Goal: Task Accomplishment & Management: Manage account settings

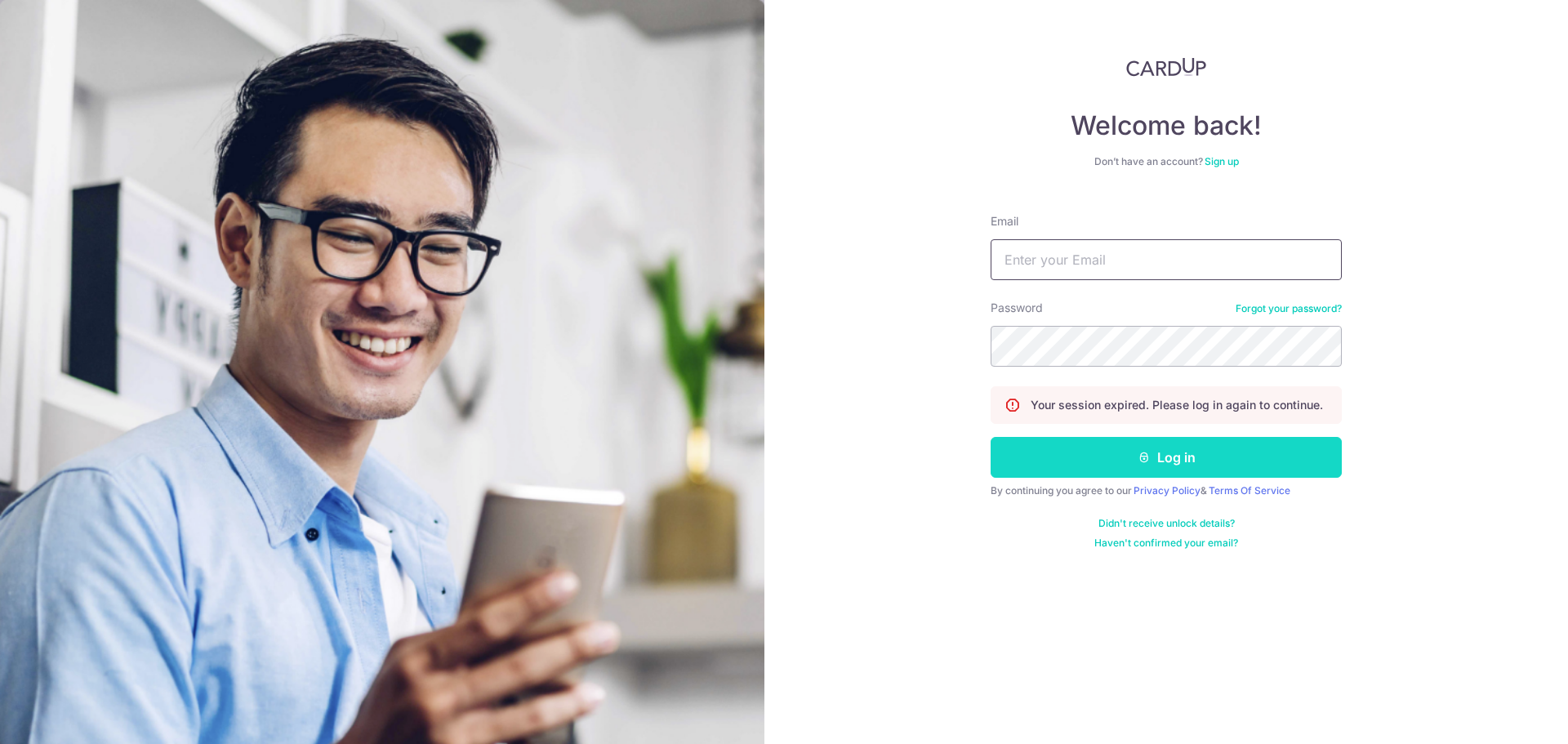
type input "[PERSON_NAME][EMAIL_ADDRESS][DOMAIN_NAME]"
click at [1127, 454] on button "Log in" at bounding box center [1166, 457] width 351 height 41
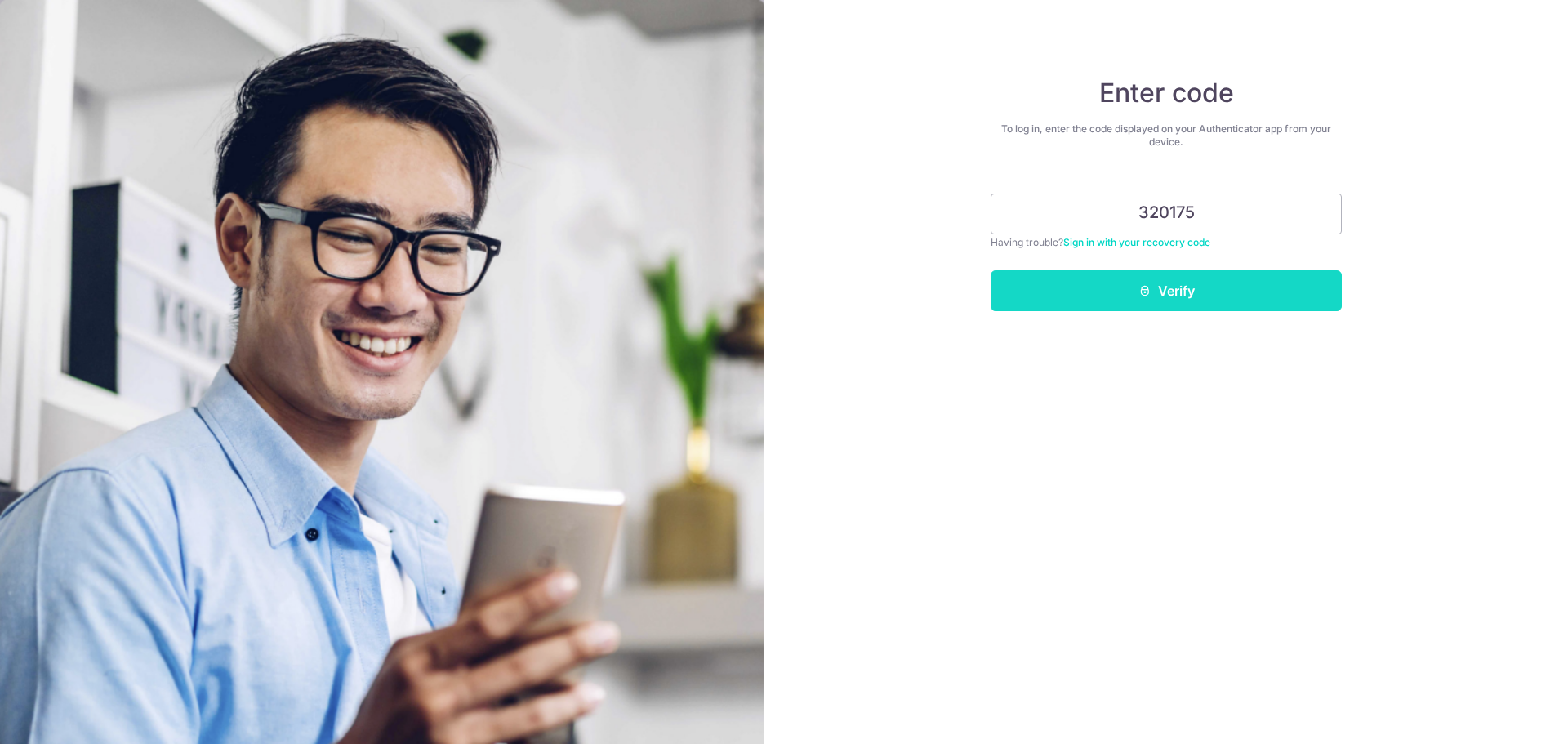
type input "320175"
click at [1144, 288] on icon "submit" at bounding box center [1144, 291] width 13 height 13
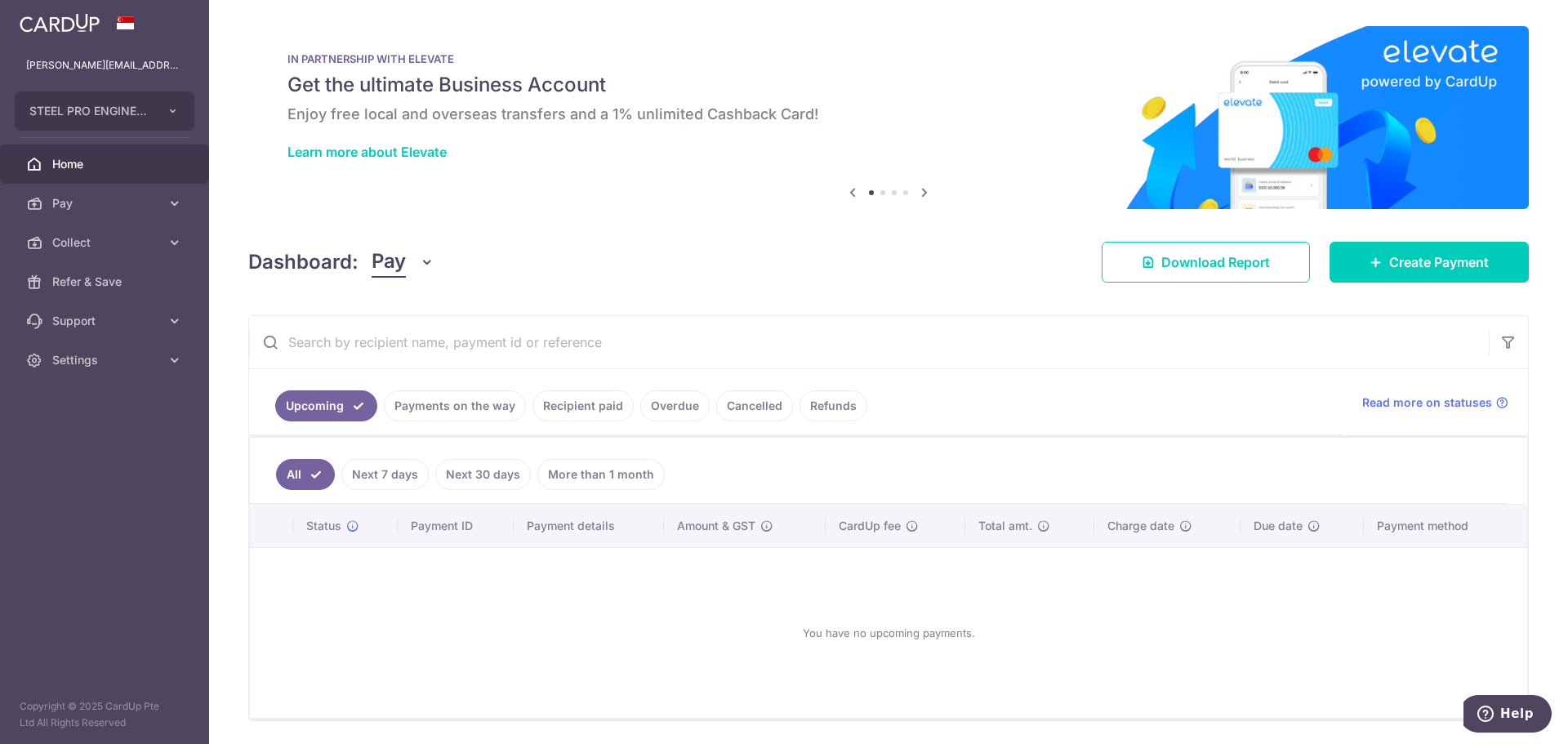
click at [559, 411] on link "Recipient paid" at bounding box center [583, 405] width 101 height 31
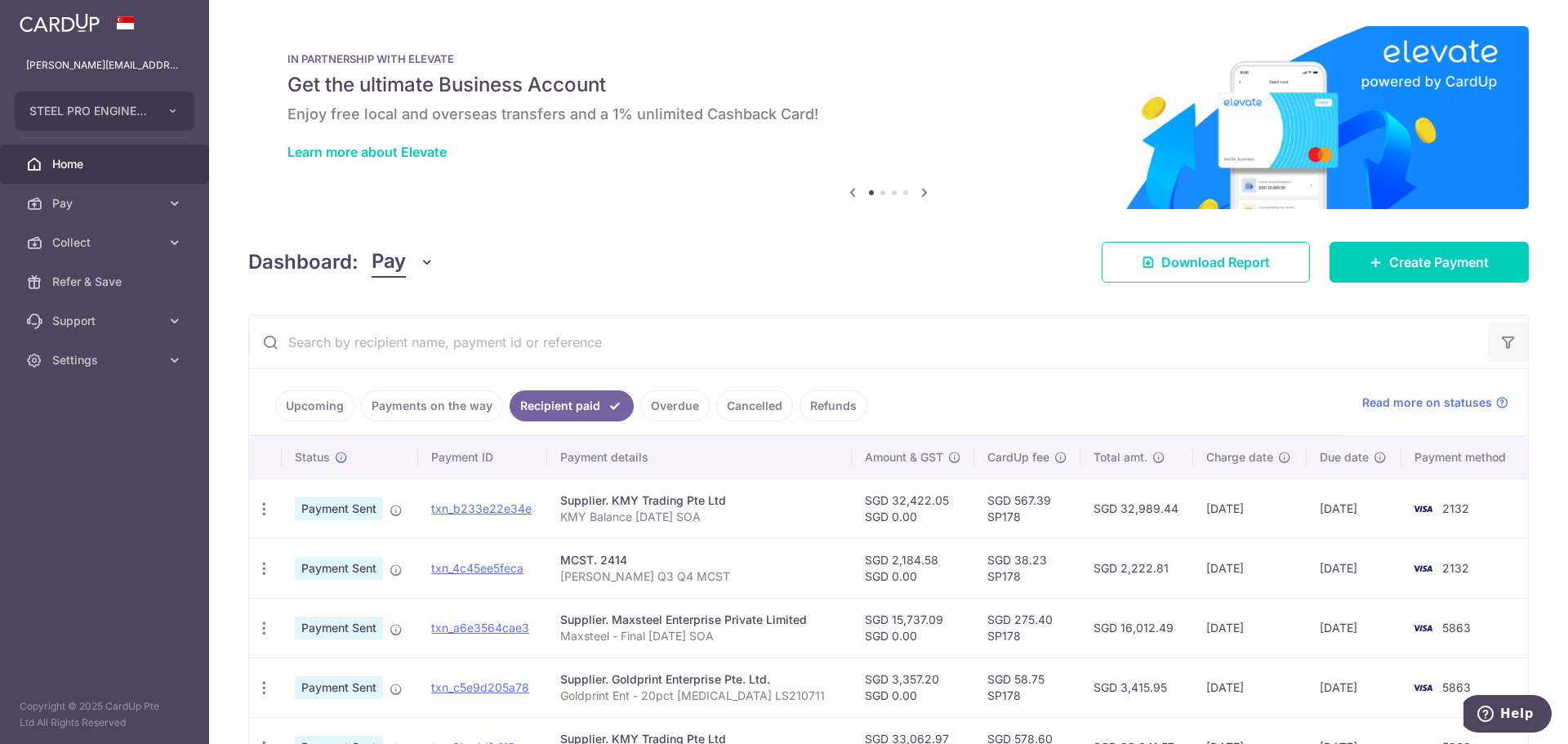
click at [1490, 347] on button "button" at bounding box center [1508, 342] width 40 height 40
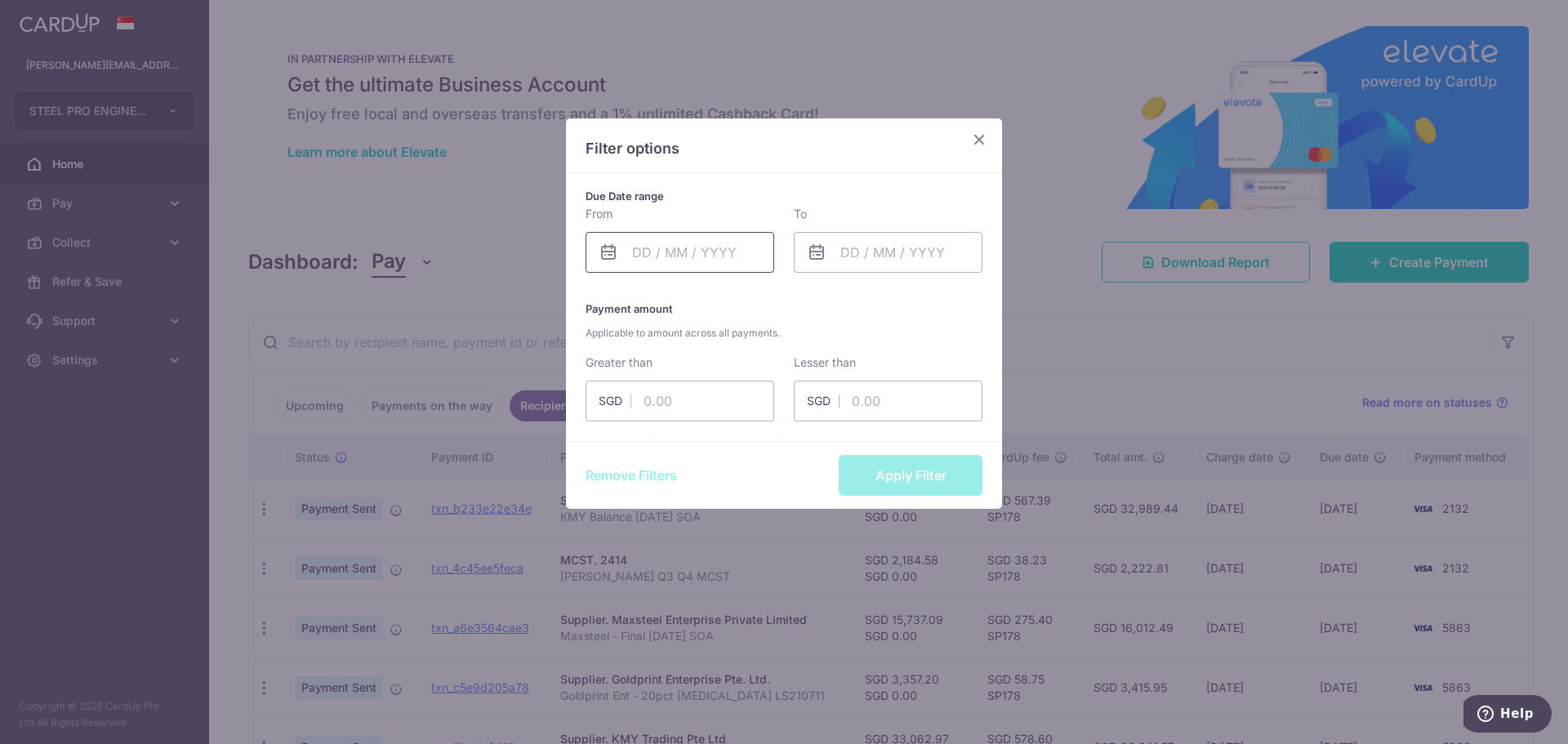
click at [662, 256] on input "text" at bounding box center [680, 252] width 189 height 41
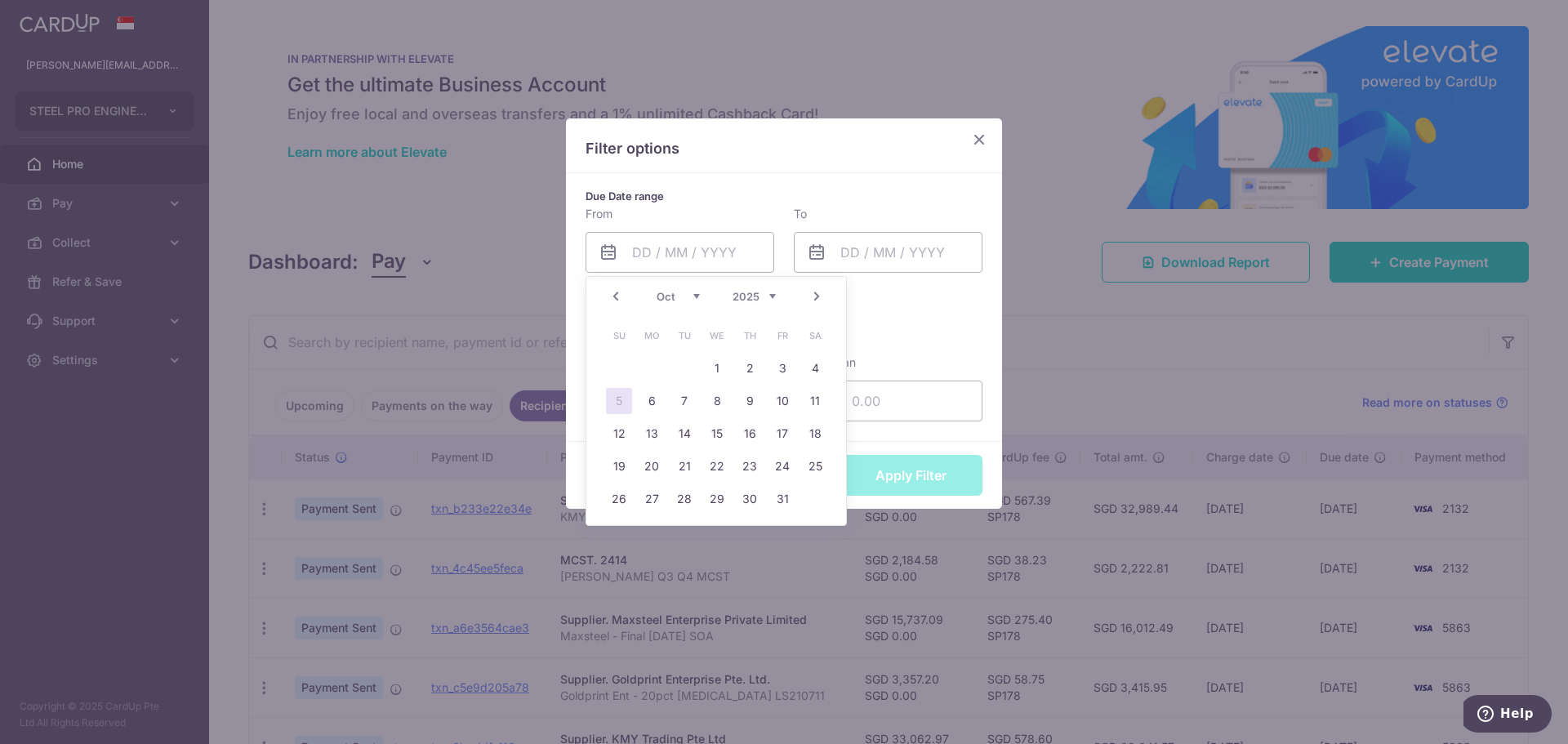
click at [614, 297] on link "Prev" at bounding box center [616, 296] width 19 height 19
click at [780, 500] on link "29" at bounding box center [782, 499] width 26 height 26
type input "29/08/2025"
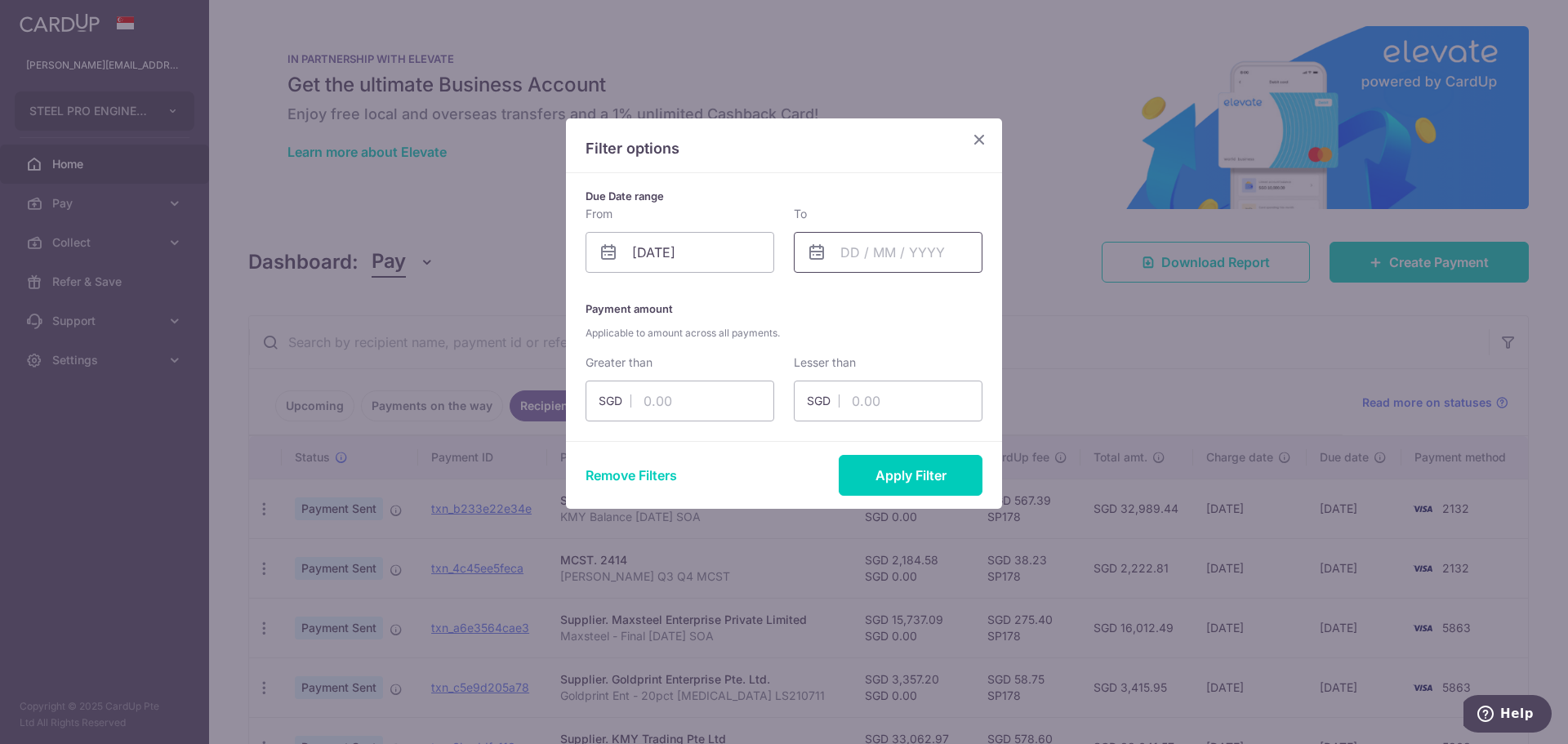
click at [865, 248] on input "text" at bounding box center [888, 252] width 189 height 41
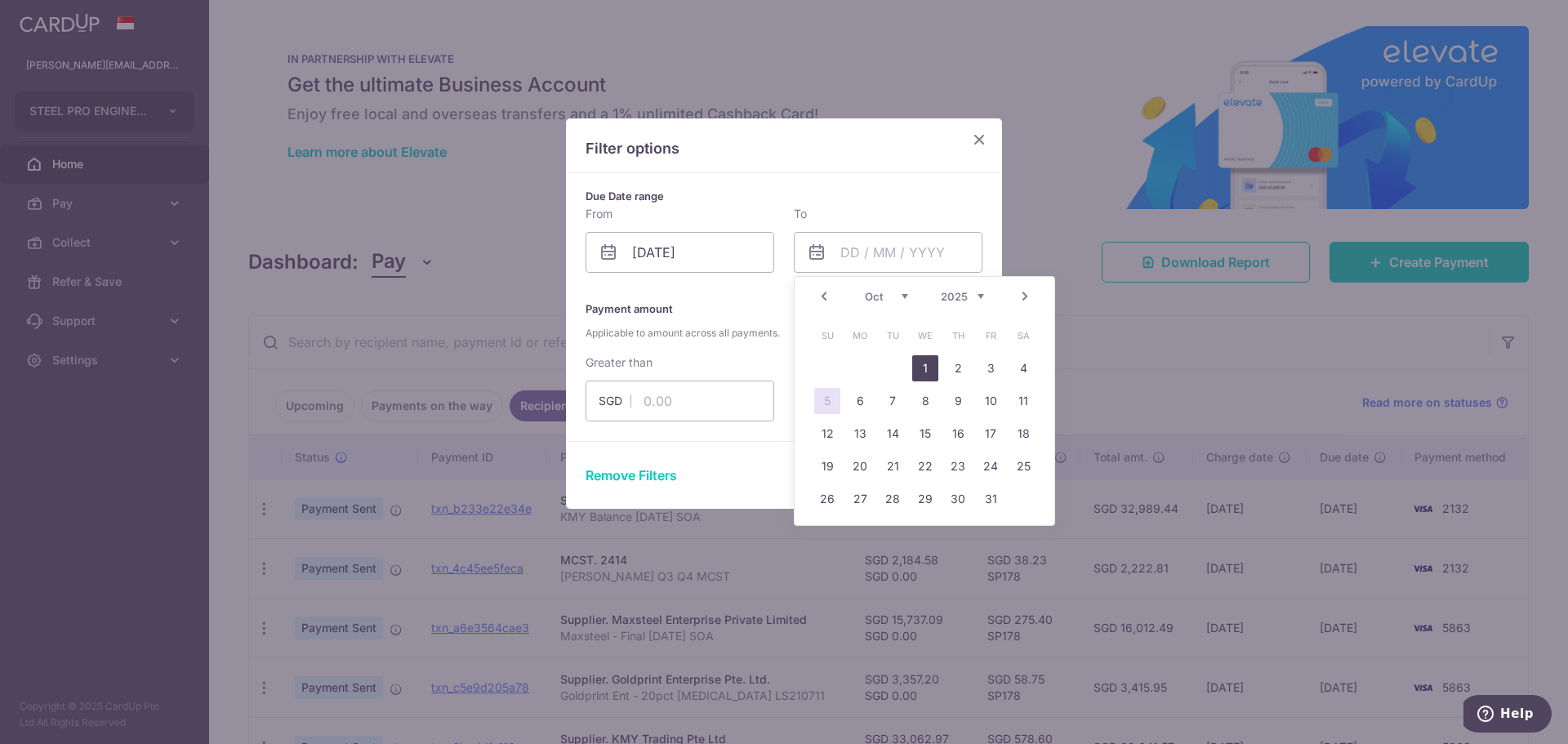
click at [925, 365] on link "1" at bounding box center [926, 368] width 26 height 26
type input "[DATE]"
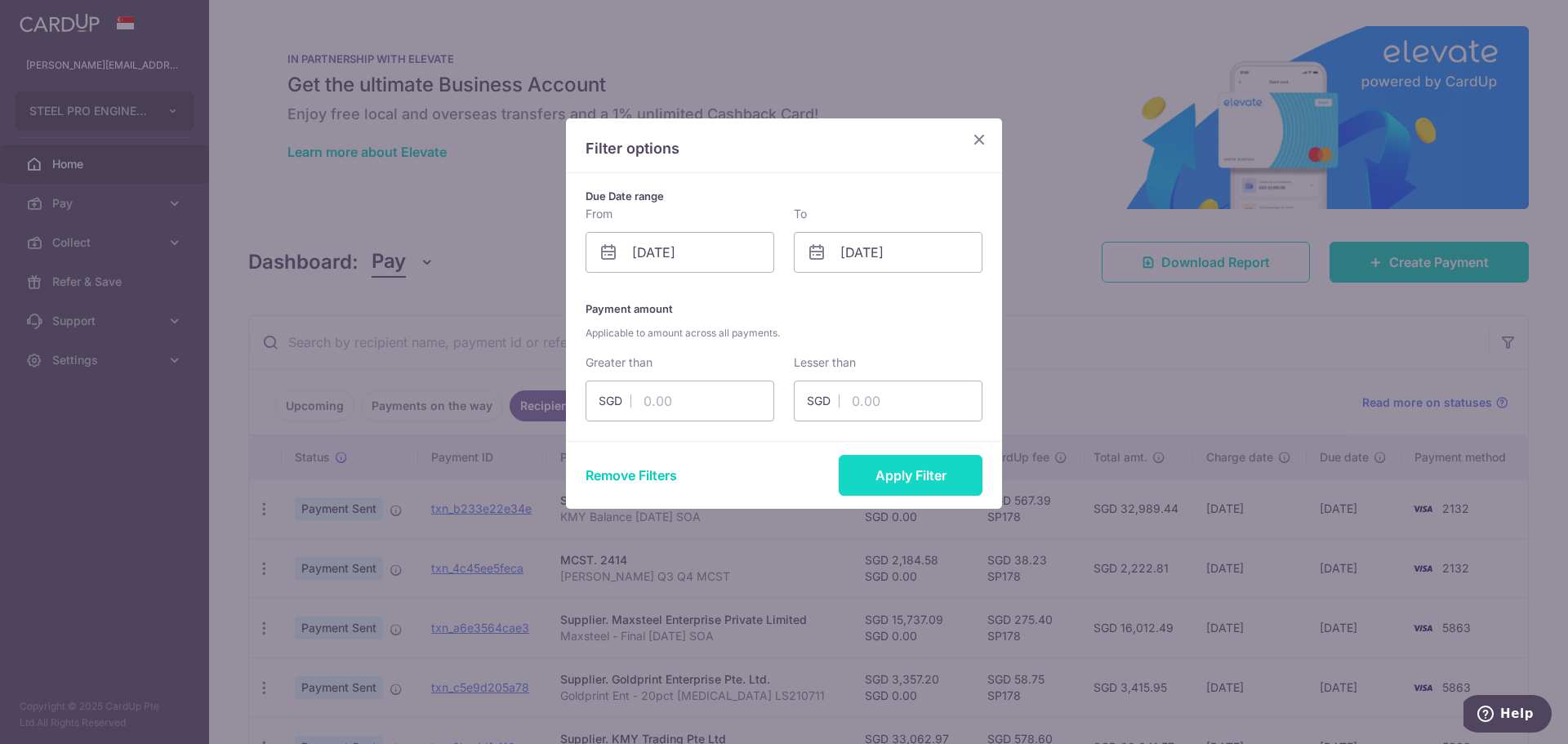
click at [904, 472] on button "Apply Filter" at bounding box center [910, 475] width 144 height 41
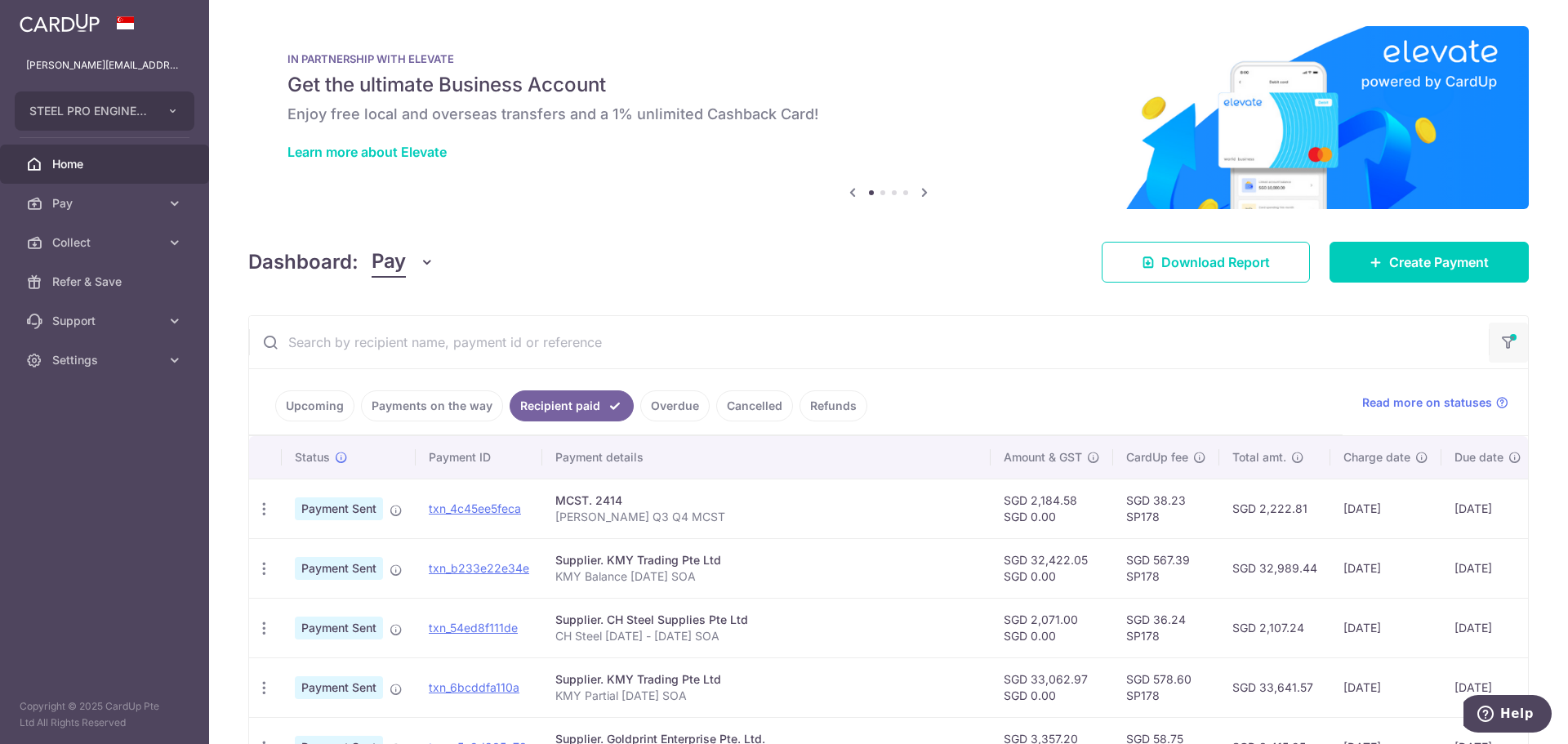
click at [1507, 341] on icon "button" at bounding box center [1508, 336] width 17 height 6
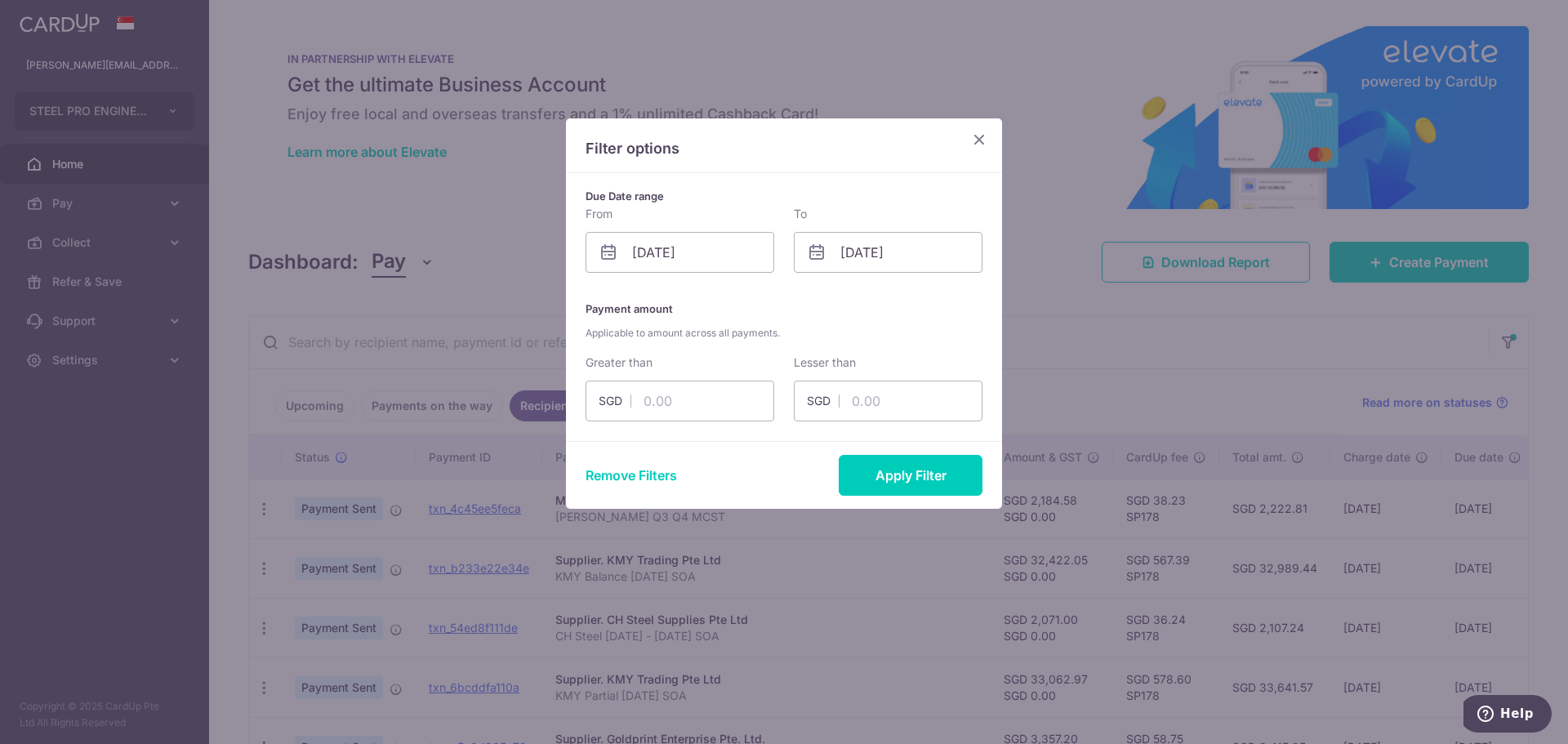
click at [1184, 360] on div "Filter options Due Date range From 29/08/2025 Please select valid date To 01/10…" at bounding box center [784, 372] width 1568 height 744
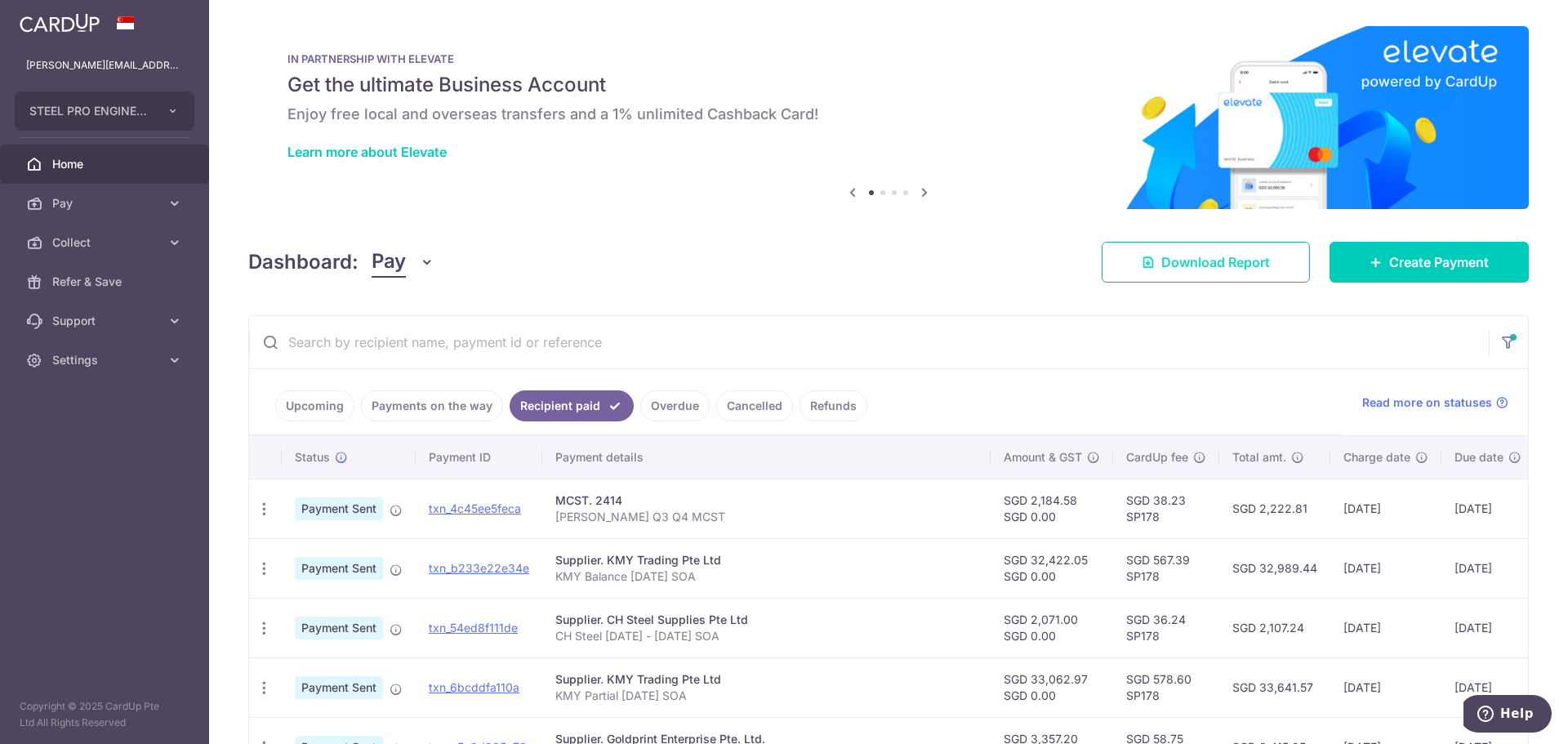
click at [1165, 258] on span "Download Report" at bounding box center [1215, 262] width 108 height 19
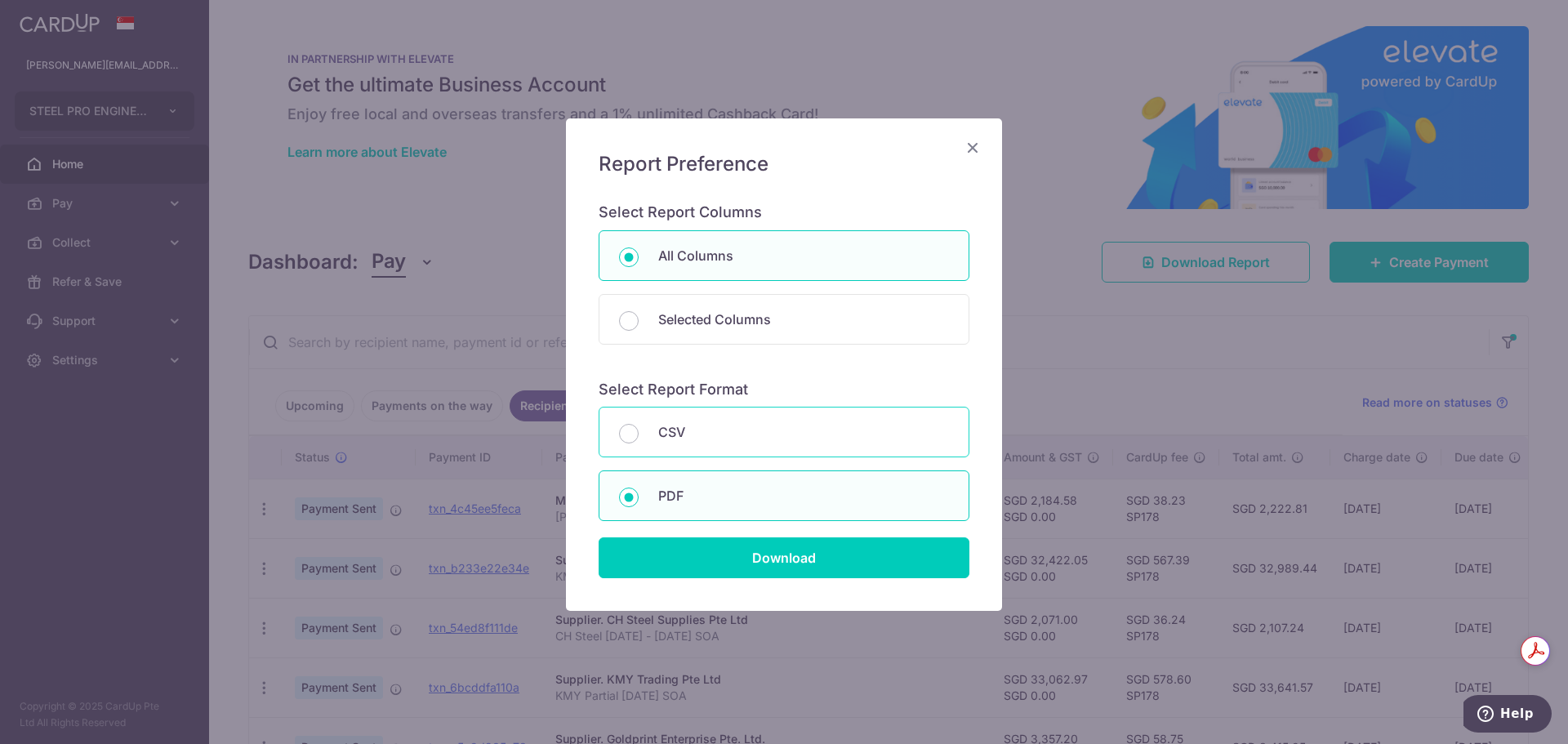
click at [699, 436] on p "CSV" at bounding box center [803, 431] width 291 height 19
click at [639, 436] on input "CSV" at bounding box center [629, 433] width 19 height 19
radio input "true"
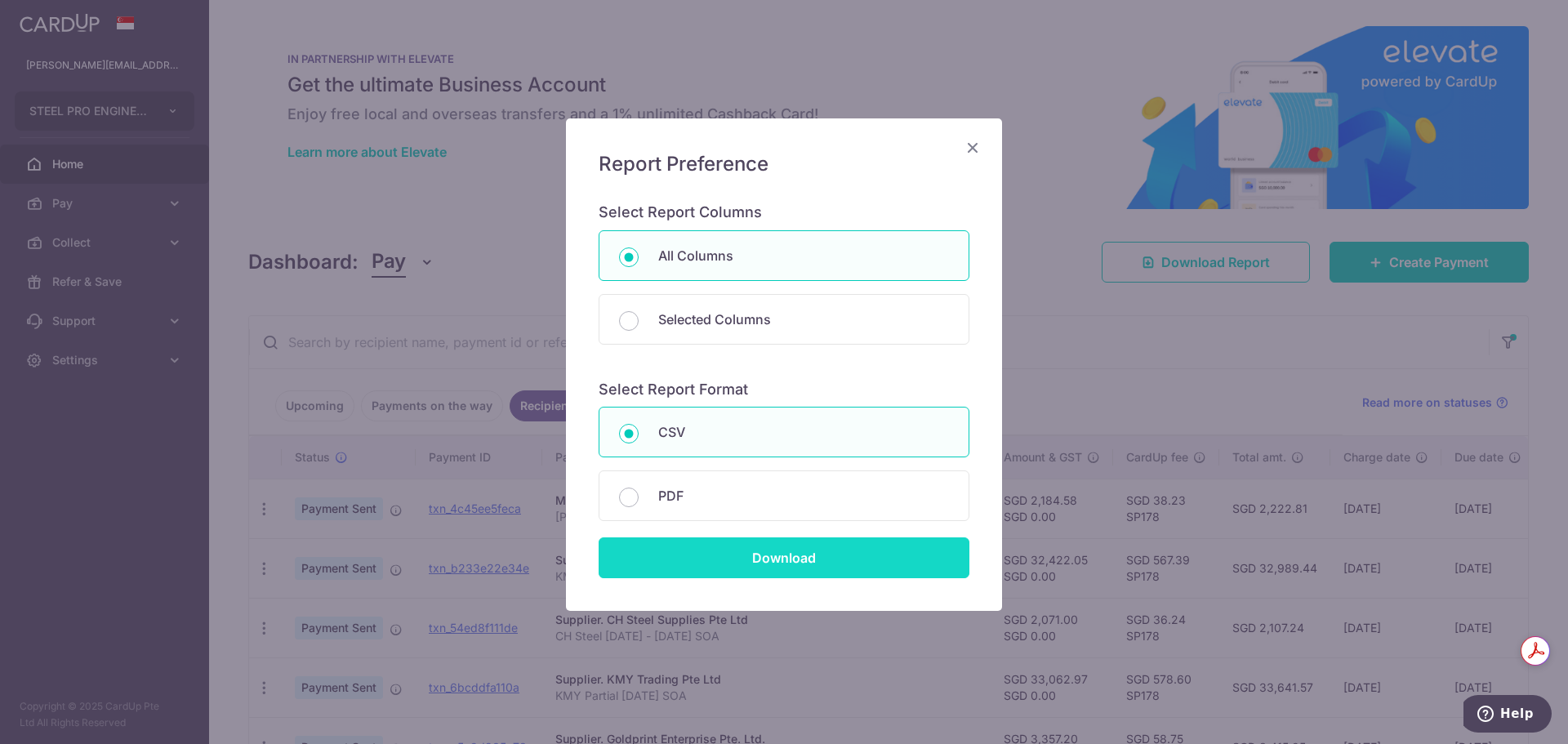
click at [740, 555] on input "Download" at bounding box center [784, 557] width 371 height 41
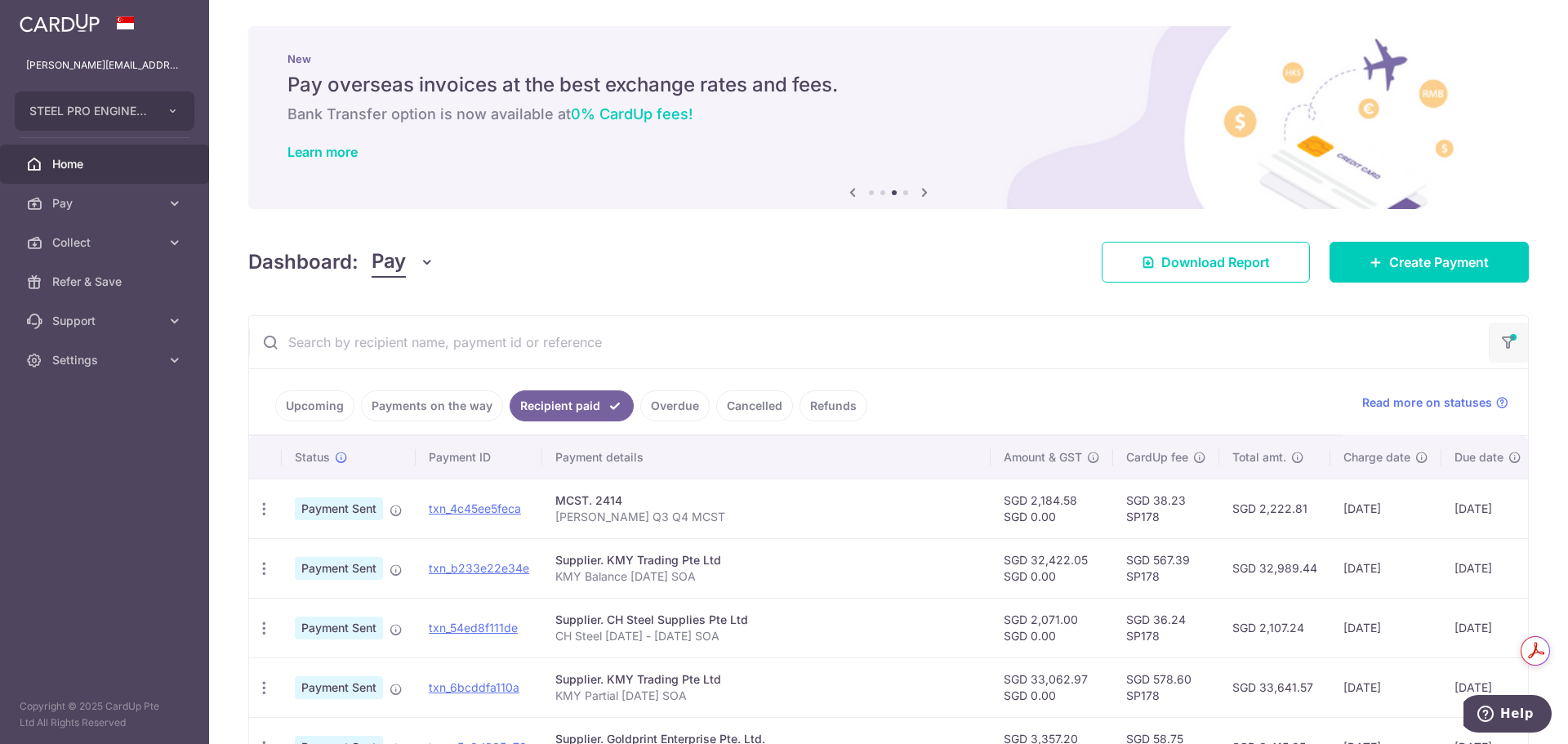
click at [1500, 334] on icon "button" at bounding box center [1508, 336] width 17 height 6
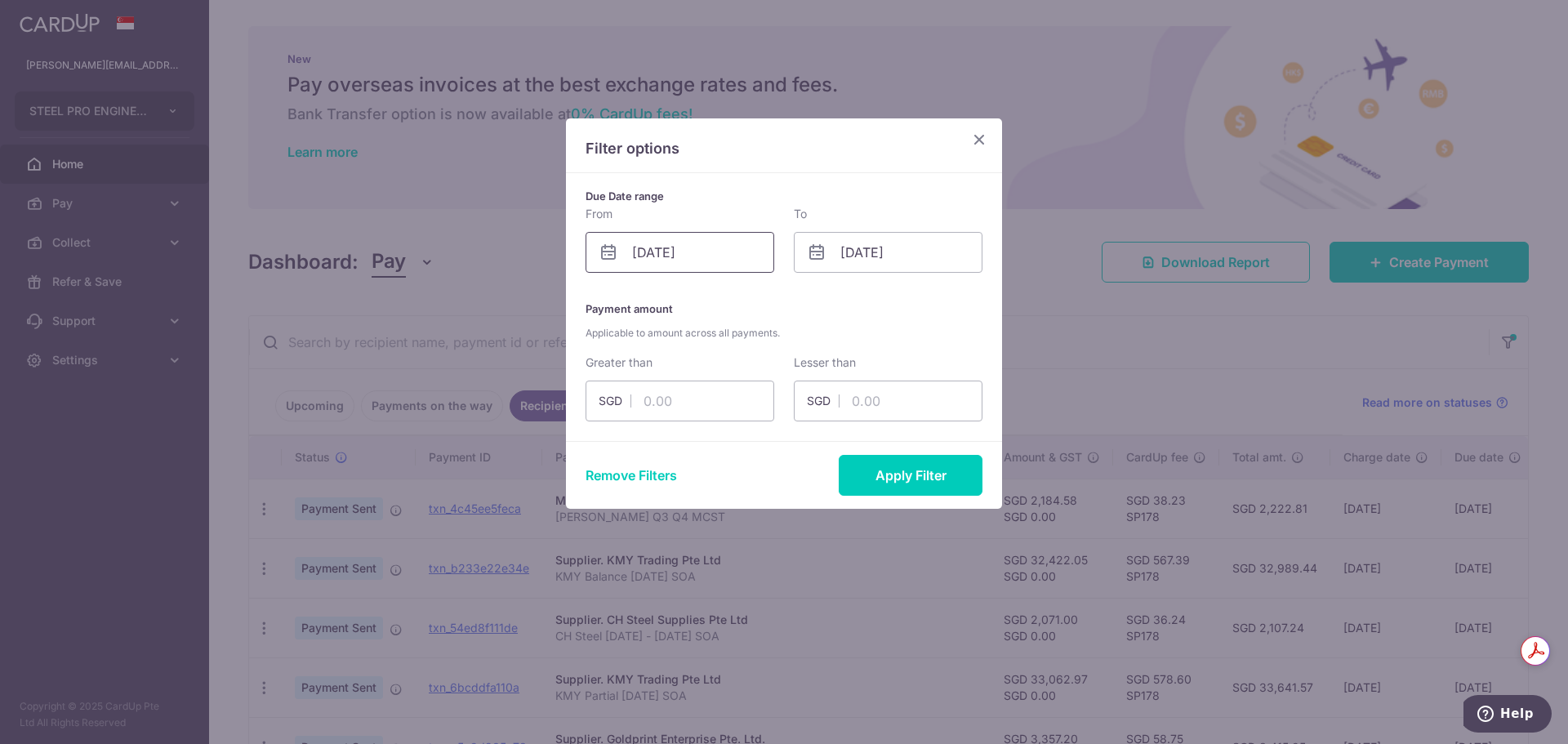
click at [751, 264] on input "29/08/2025" at bounding box center [680, 252] width 189 height 41
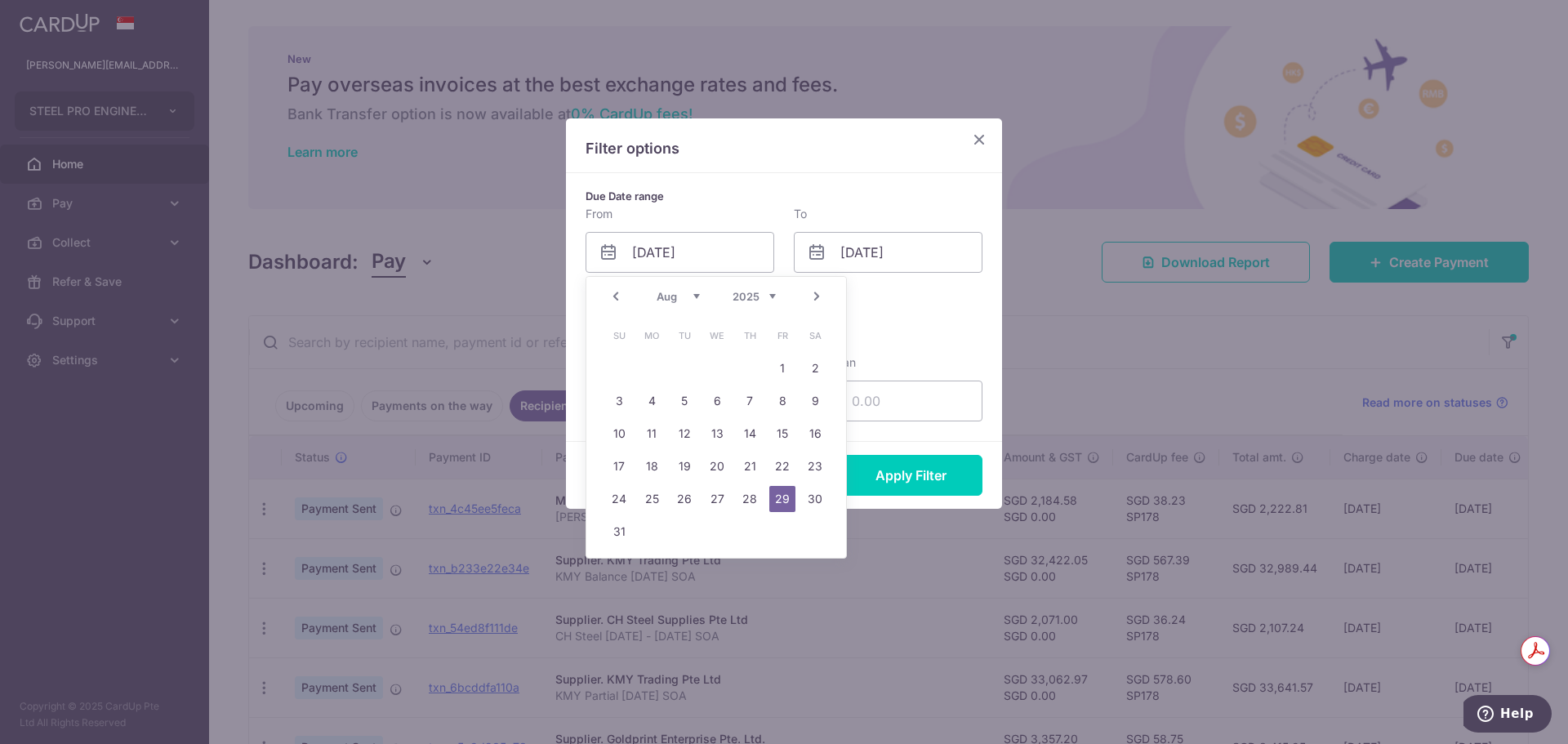
click at [612, 294] on link "Prev" at bounding box center [616, 296] width 19 height 19
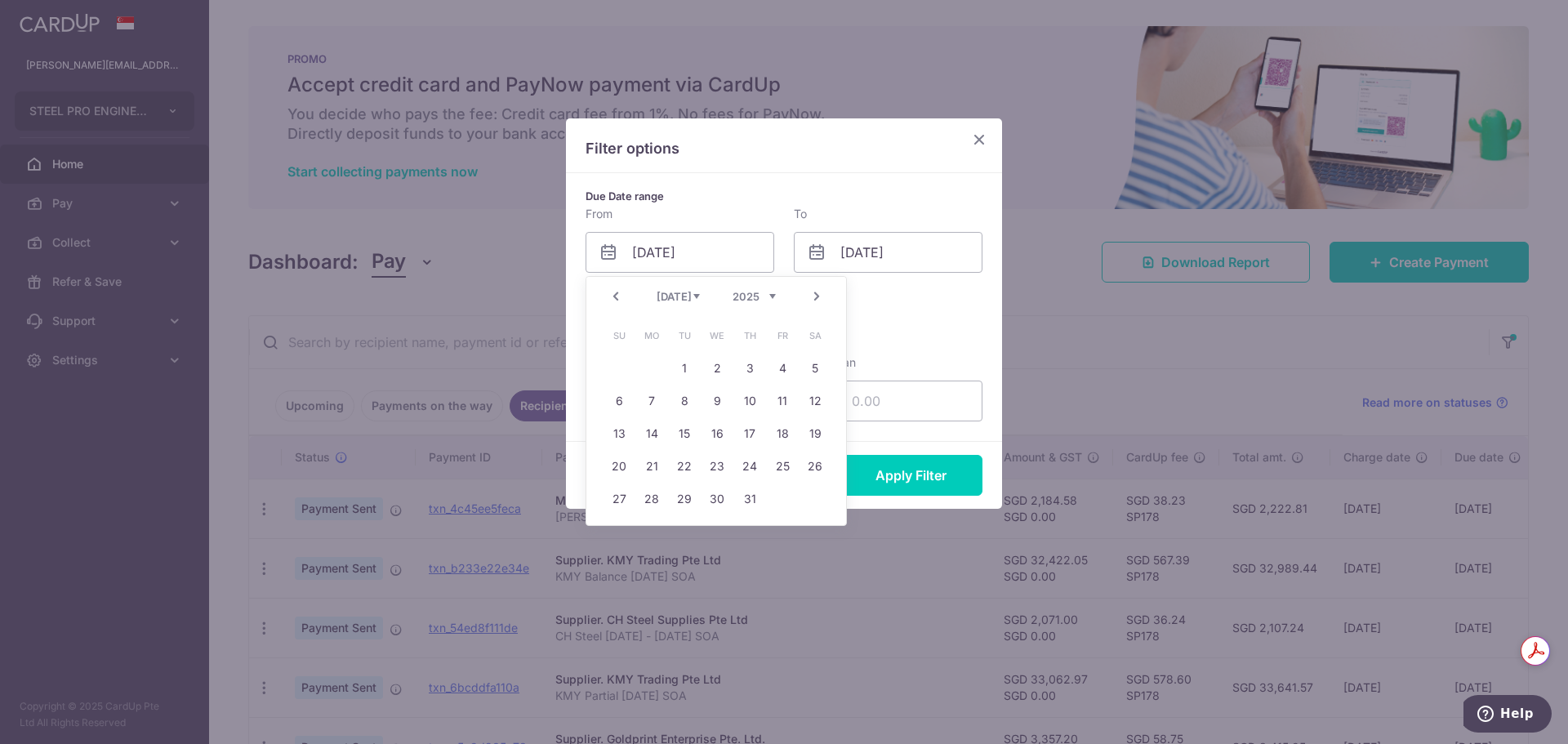
click at [821, 290] on link "Next" at bounding box center [817, 296] width 19 height 19
click at [616, 303] on link "Prev" at bounding box center [616, 296] width 19 height 19
click at [675, 500] on link "29" at bounding box center [684, 499] width 26 height 26
type input "29/07/2025"
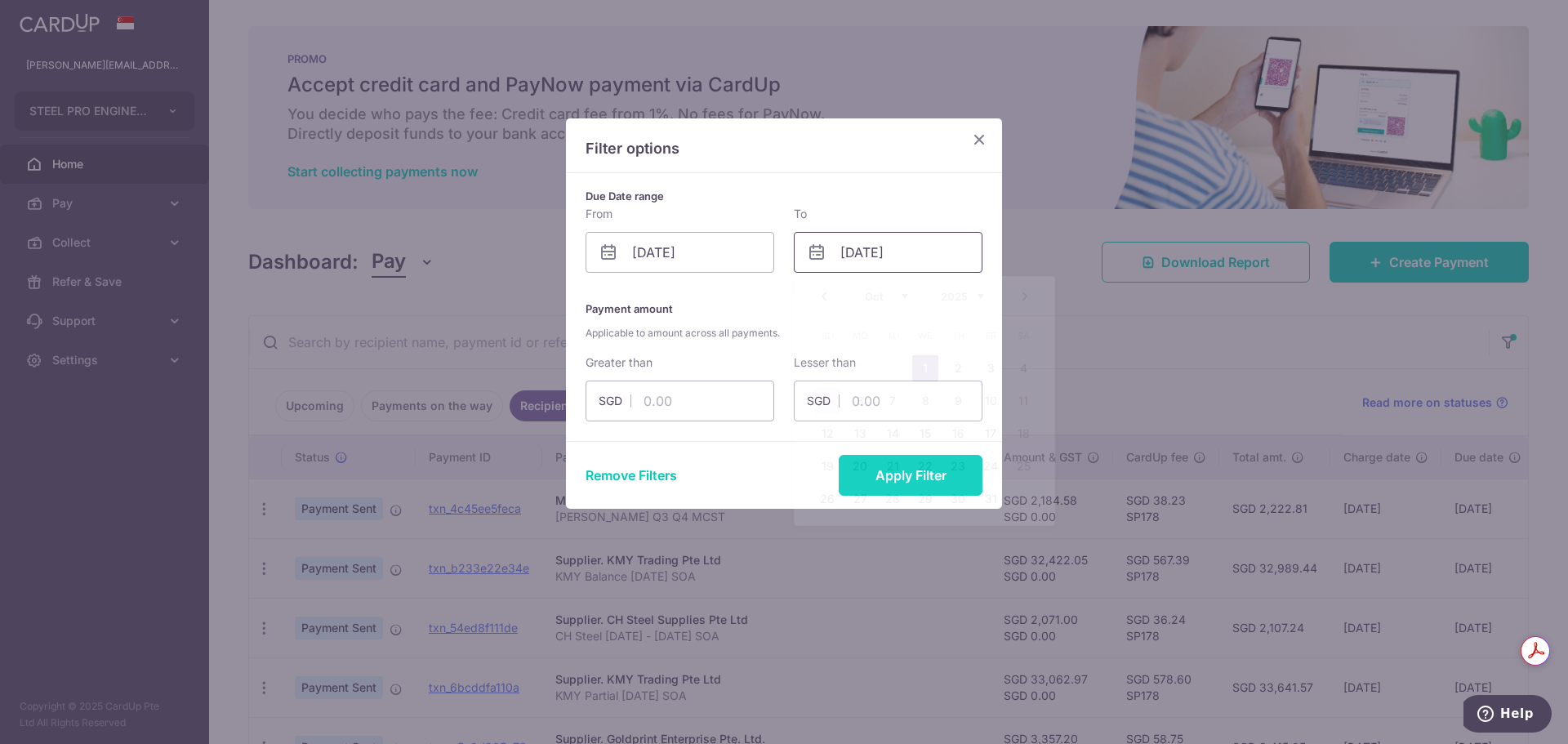
click at [846, 257] on input "[DATE]" at bounding box center [888, 252] width 189 height 41
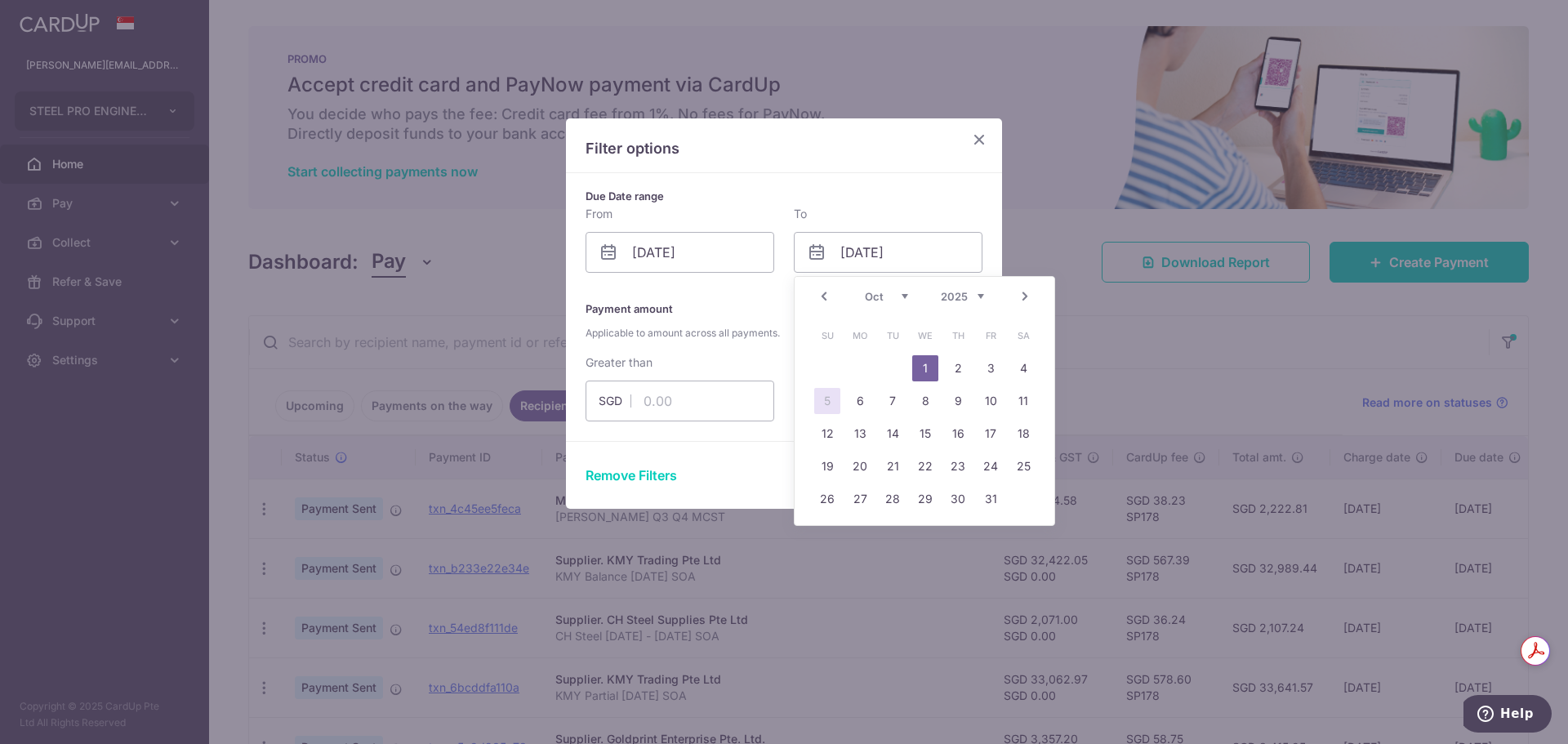
click at [830, 298] on link "Prev" at bounding box center [824, 296] width 19 height 19
click at [892, 374] on link "2" at bounding box center [893, 368] width 26 height 26
type input "02/09/2025"
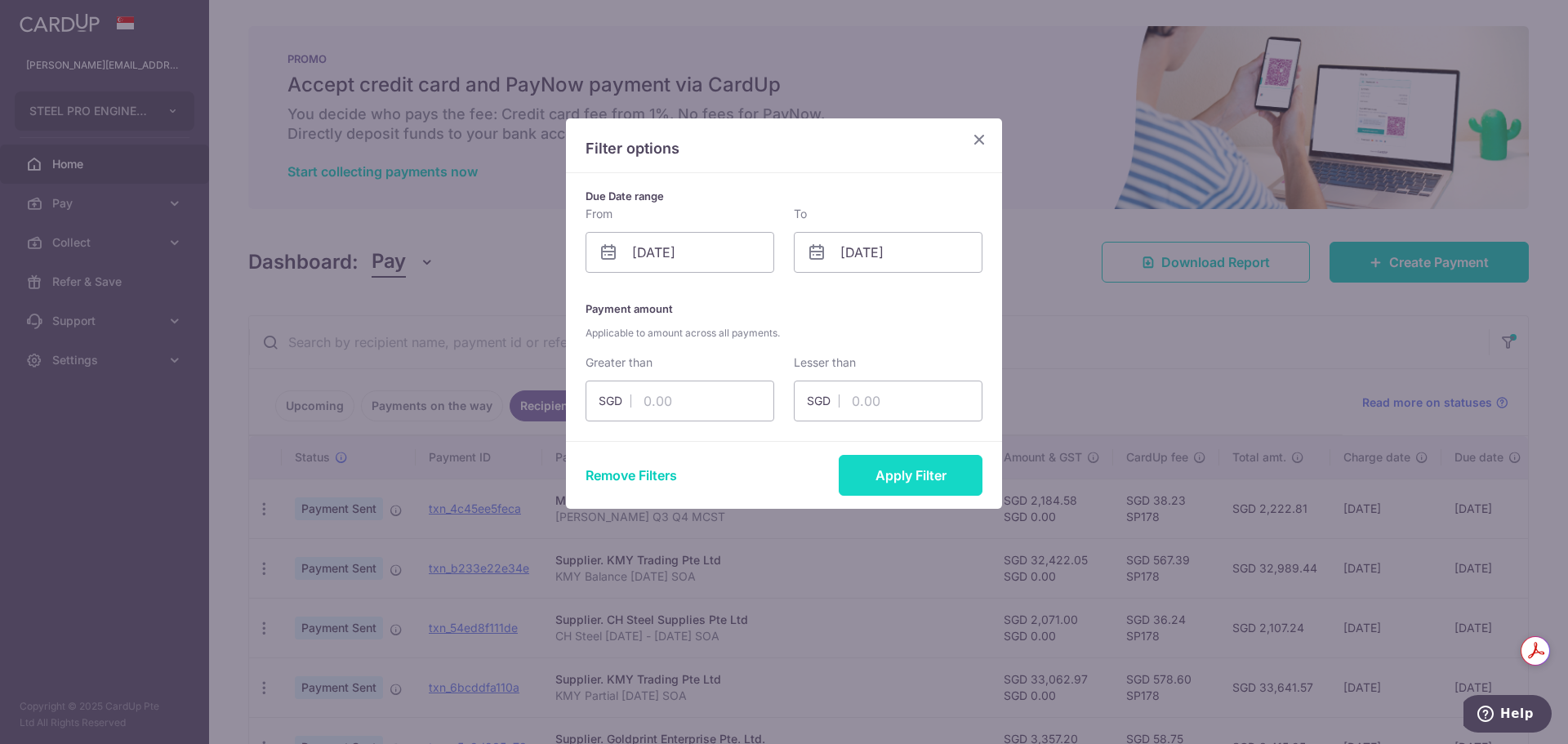
click at [915, 483] on button "Apply Filter" at bounding box center [910, 475] width 144 height 41
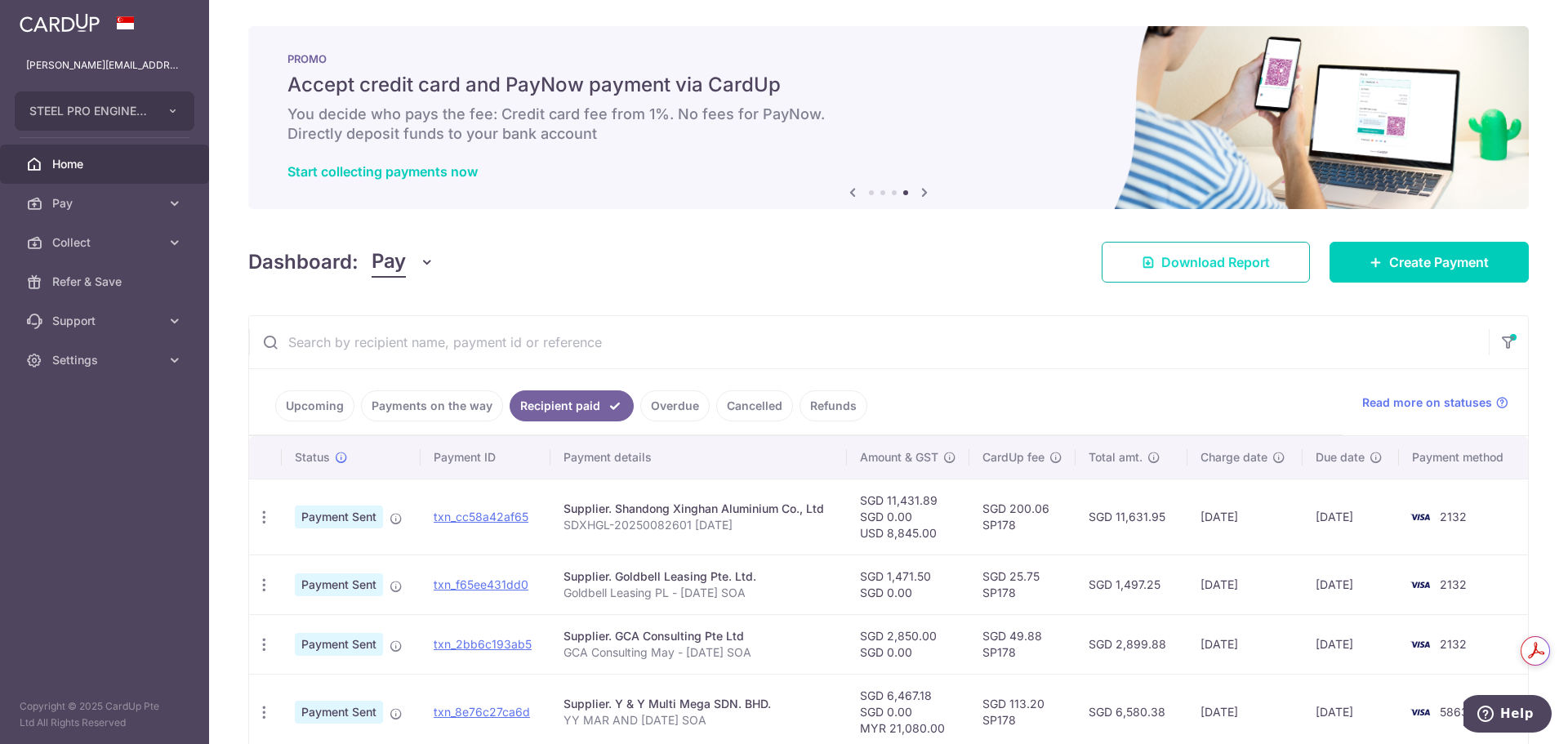
click at [1181, 271] on link "Download Report" at bounding box center [1206, 262] width 208 height 41
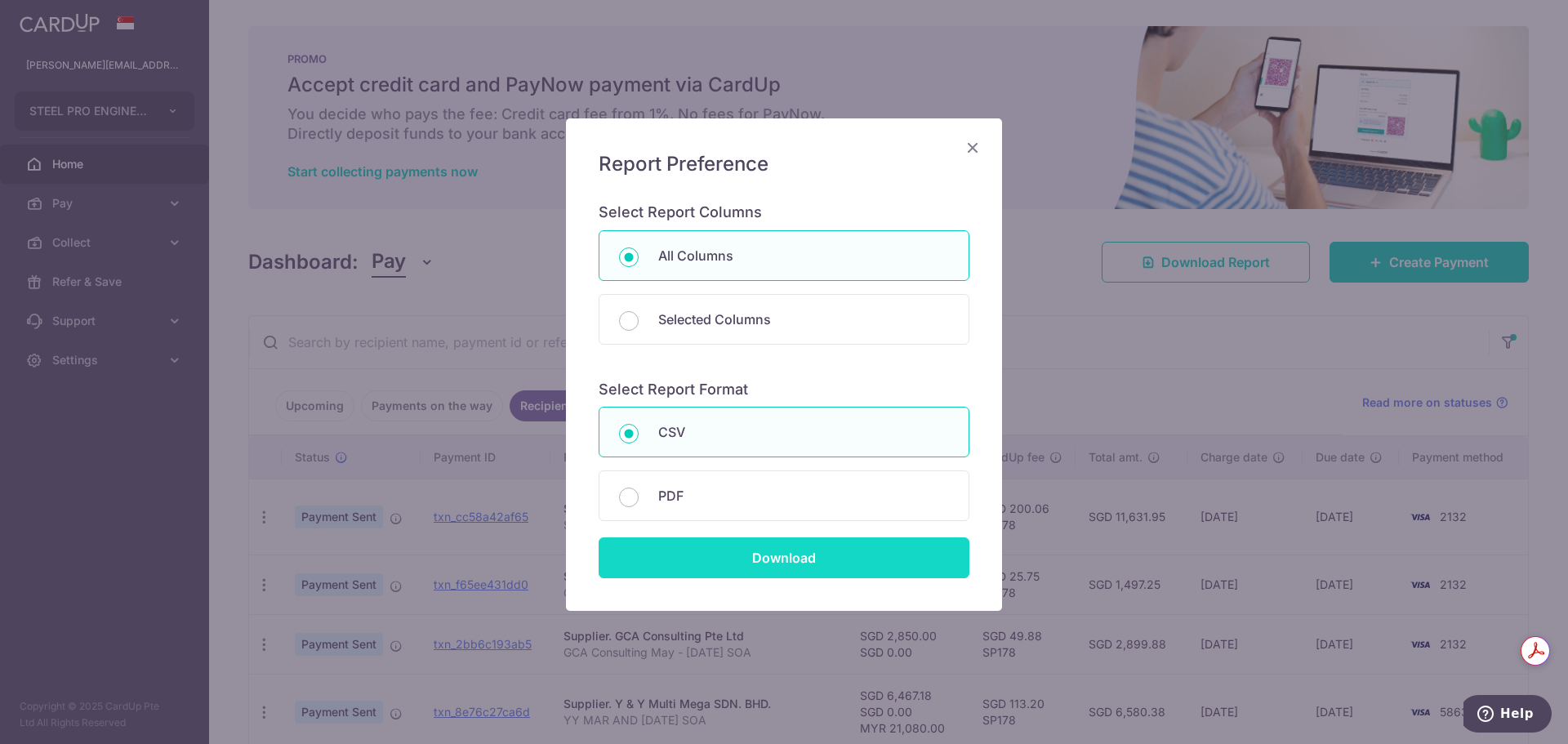
click at [760, 552] on input "Download" at bounding box center [784, 557] width 371 height 41
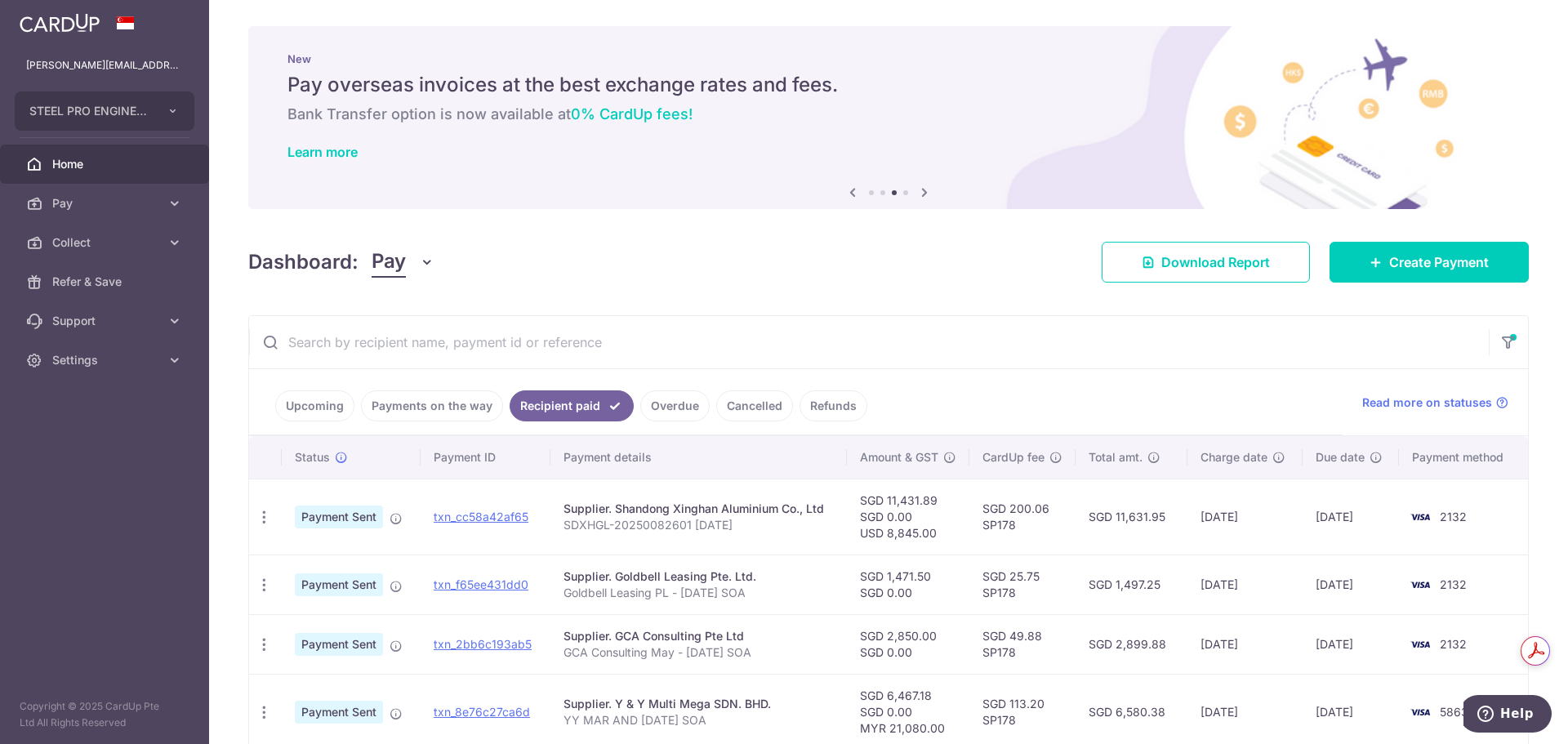
click at [329, 409] on link "Upcoming" at bounding box center [314, 405] width 79 height 31
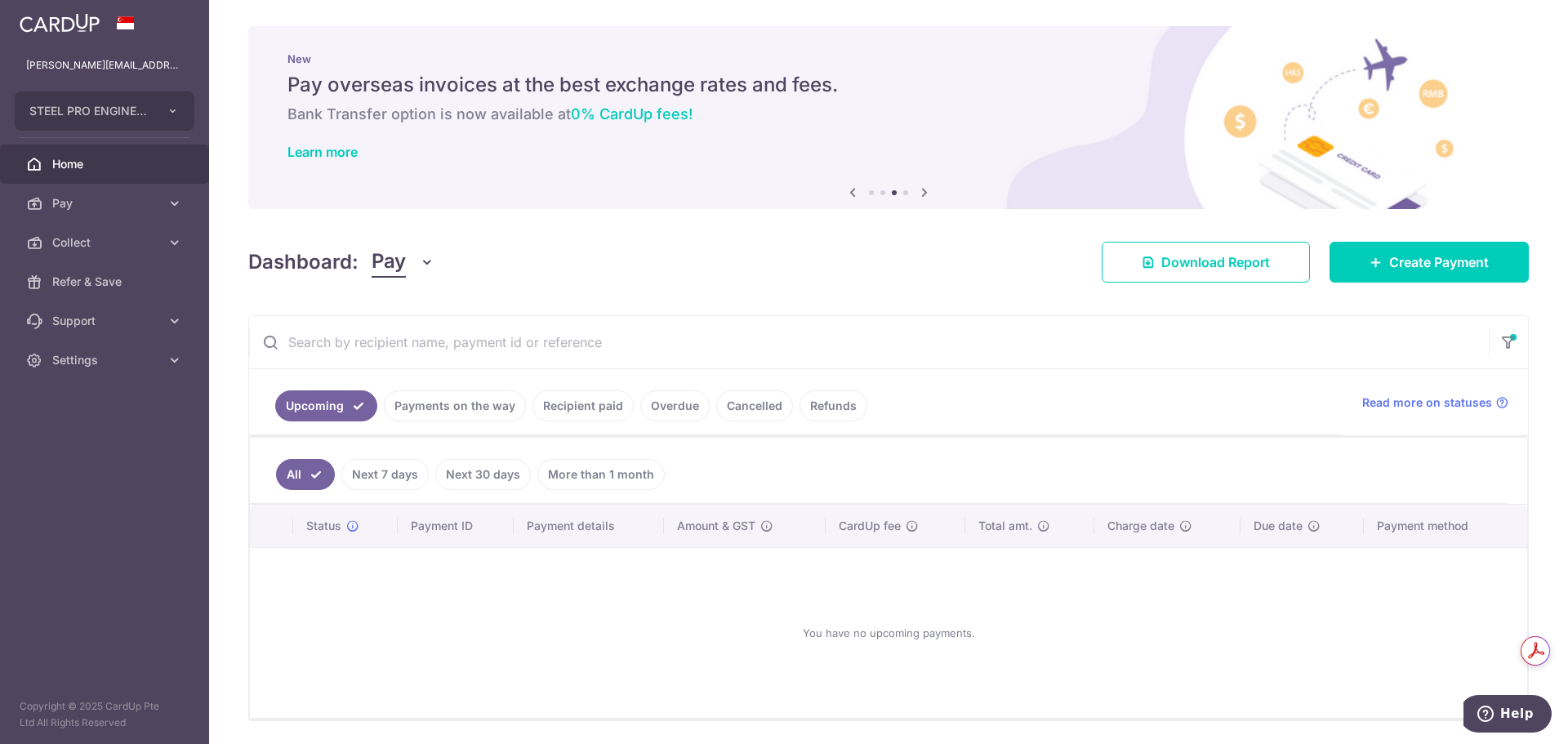
click at [399, 401] on link "Payments on the way" at bounding box center [455, 405] width 142 height 31
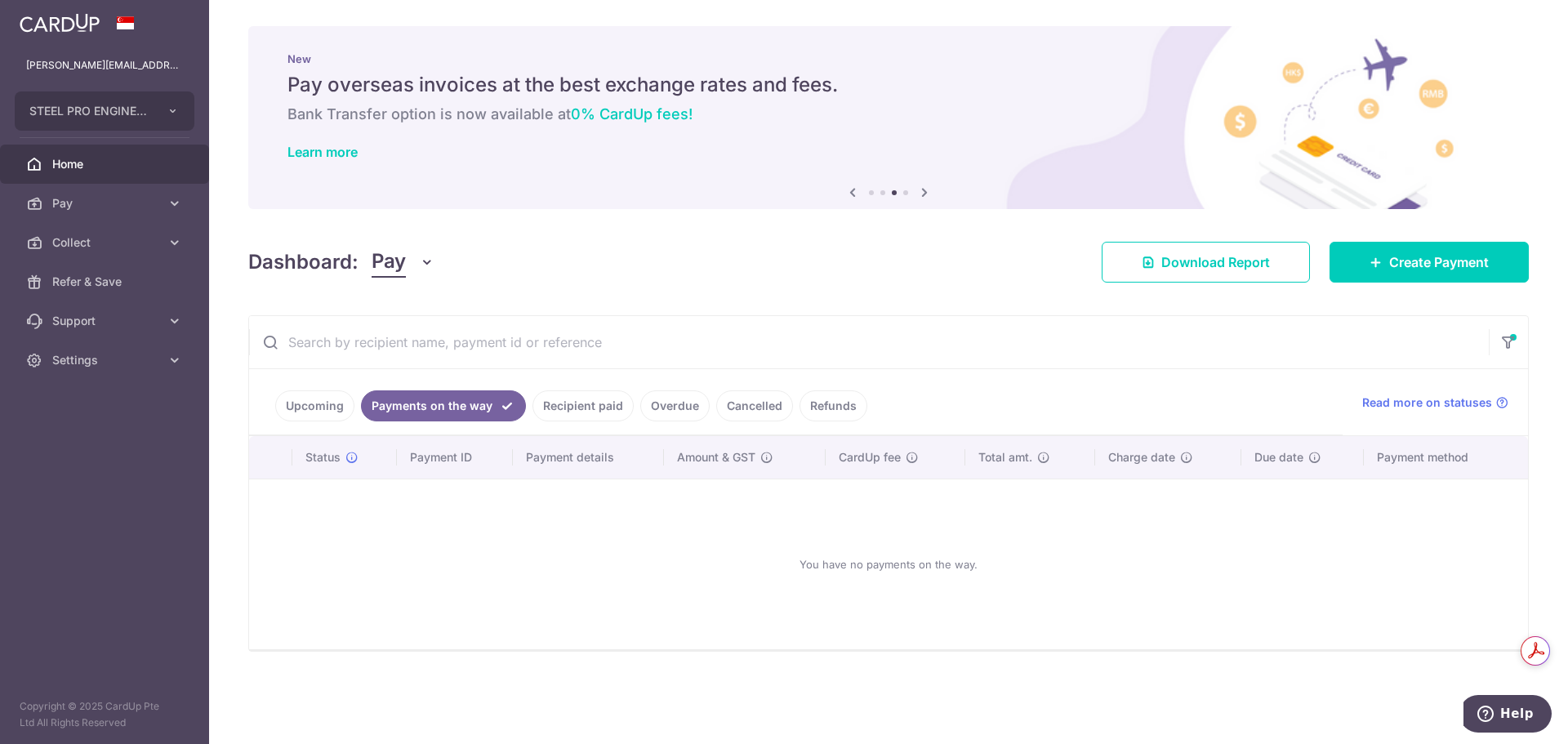
click at [335, 395] on link "Upcoming" at bounding box center [314, 405] width 79 height 31
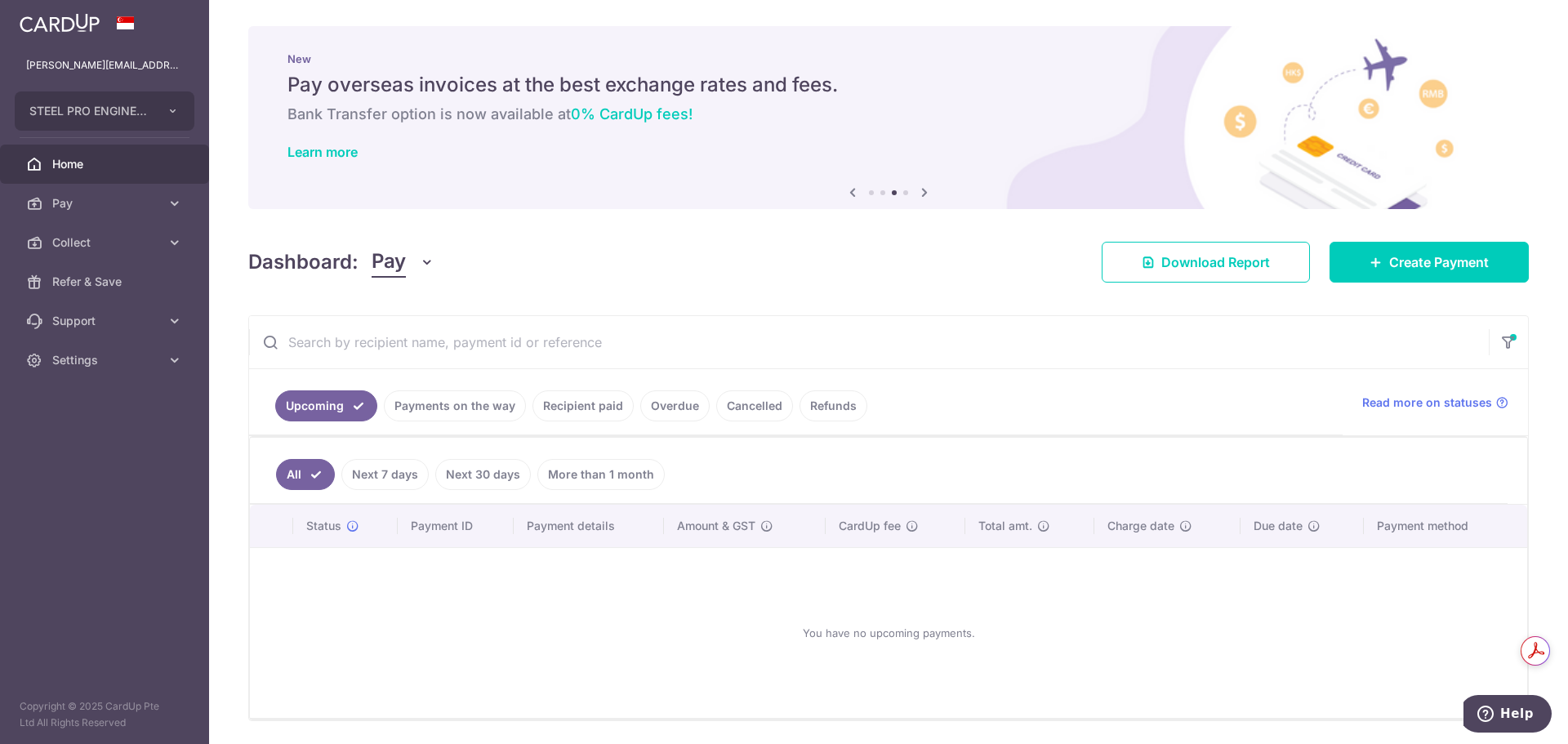
click at [583, 409] on link "Recipient paid" at bounding box center [583, 405] width 101 height 31
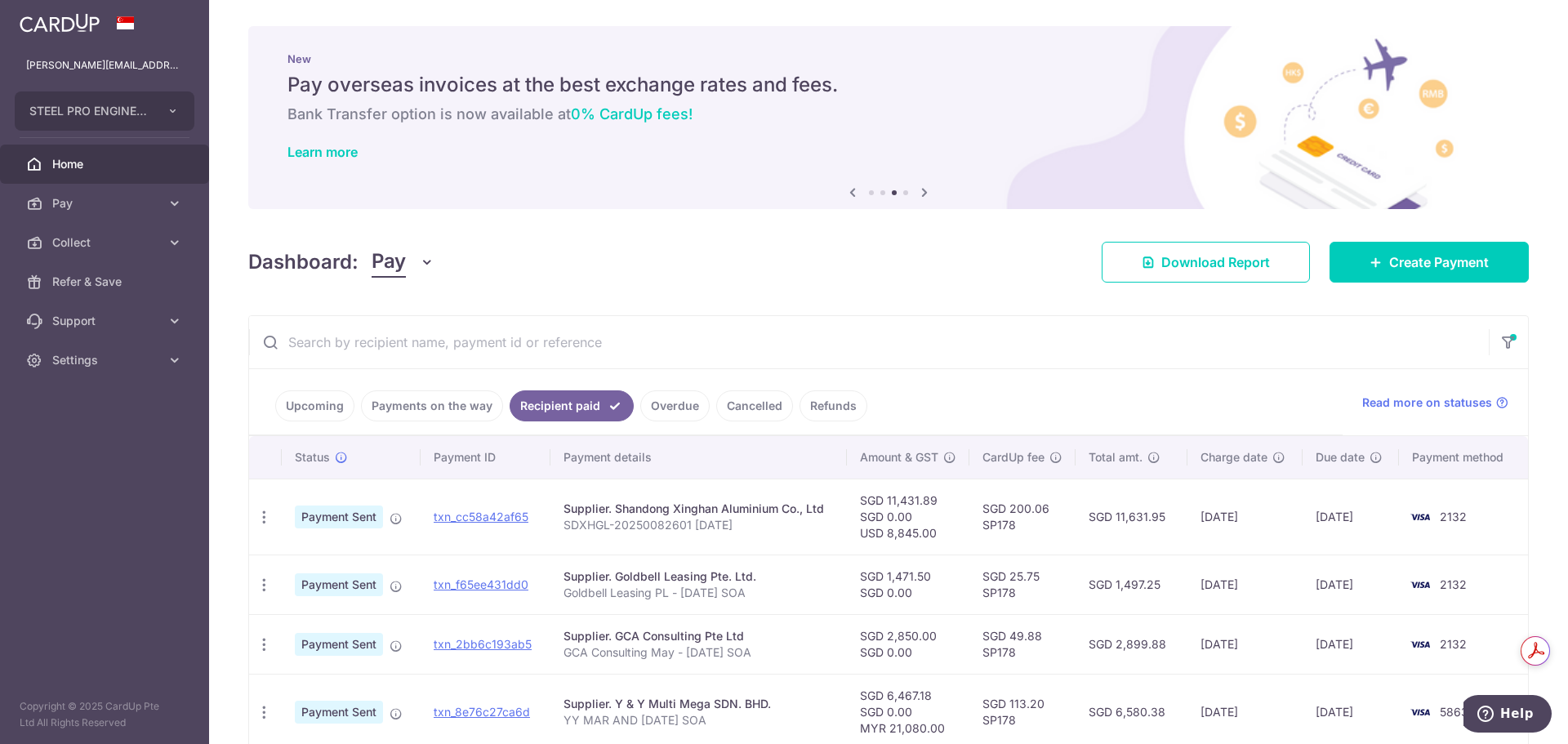
scroll to position [163, 0]
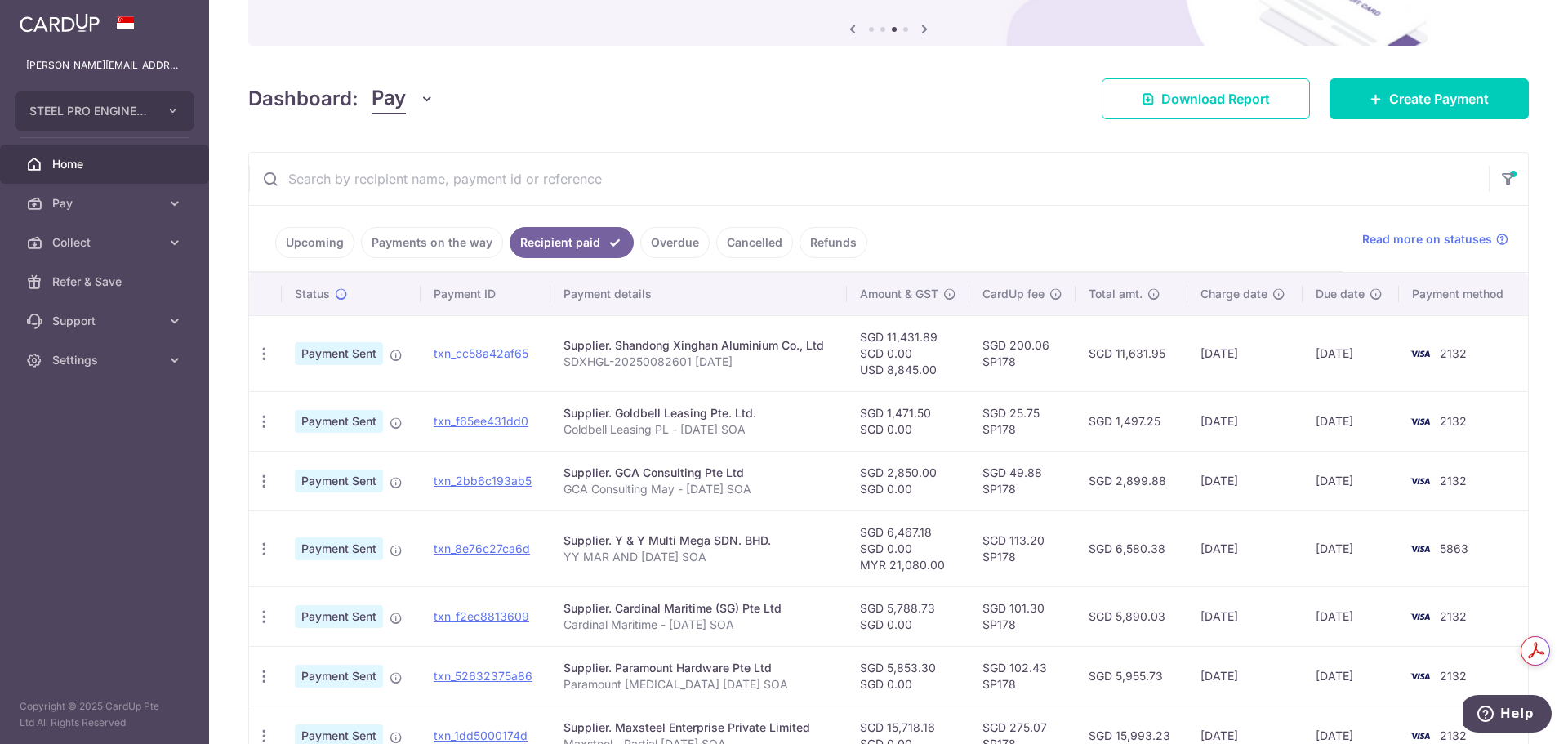
click at [452, 252] on link "Payments on the way" at bounding box center [432, 242] width 142 height 31
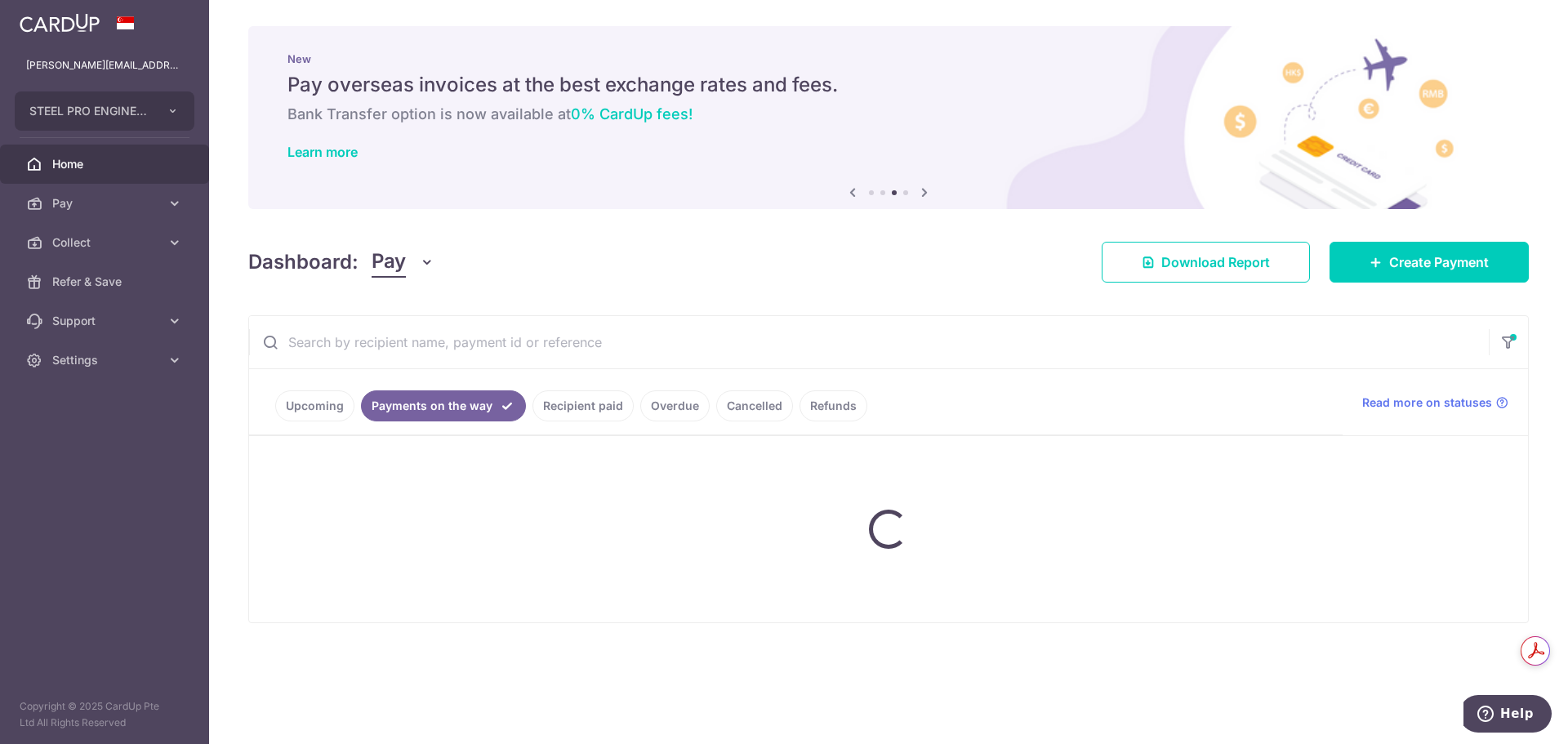
scroll to position [0, 0]
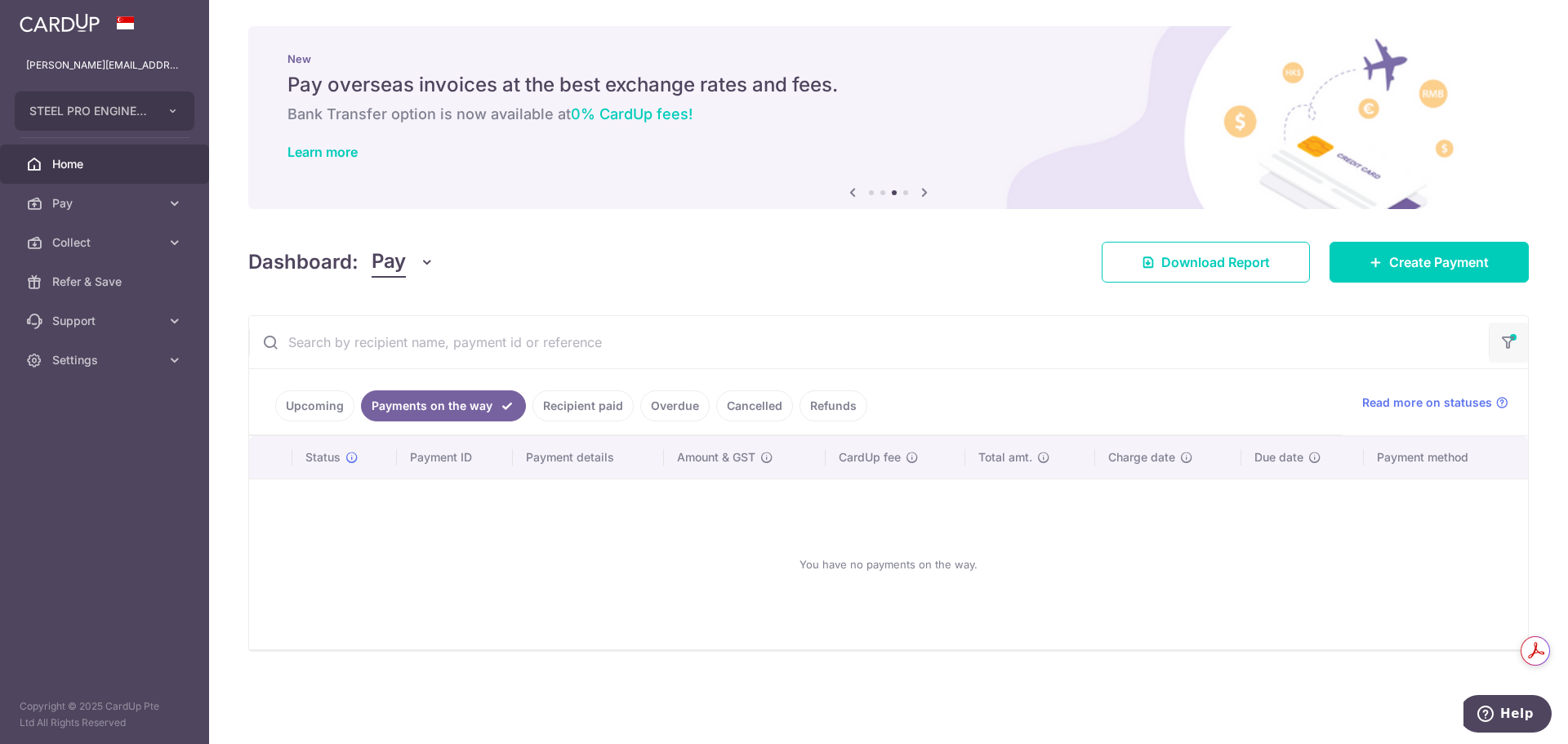
click at [1500, 341] on icon "button" at bounding box center [1508, 336] width 17 height 6
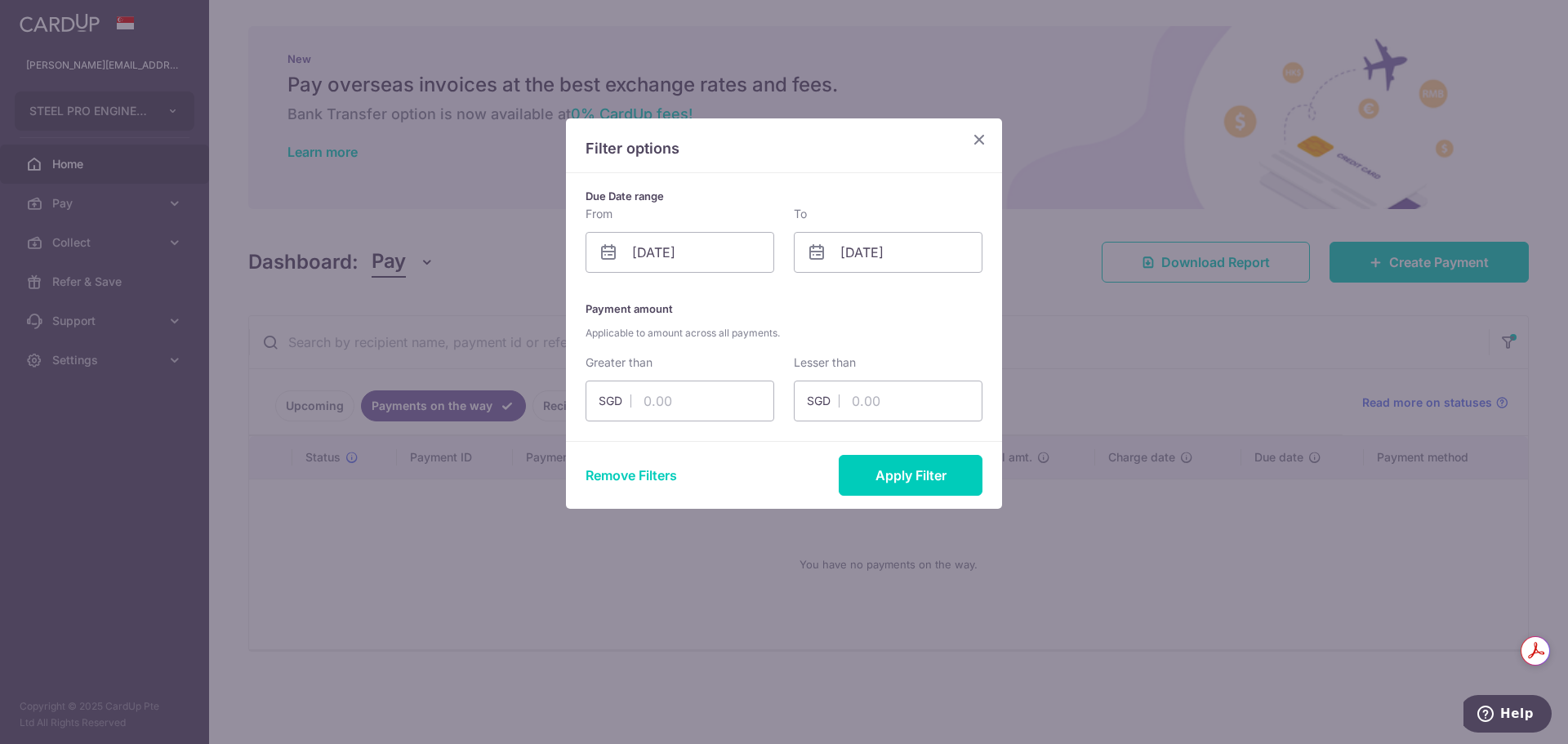
click at [700, 275] on div "Due Date range From 29/07/2025 Please select valid date To 02/09/2025 Please se…" at bounding box center [784, 307] width 436 height 268
click at [706, 256] on input "29/07/2025" at bounding box center [680, 252] width 189 height 41
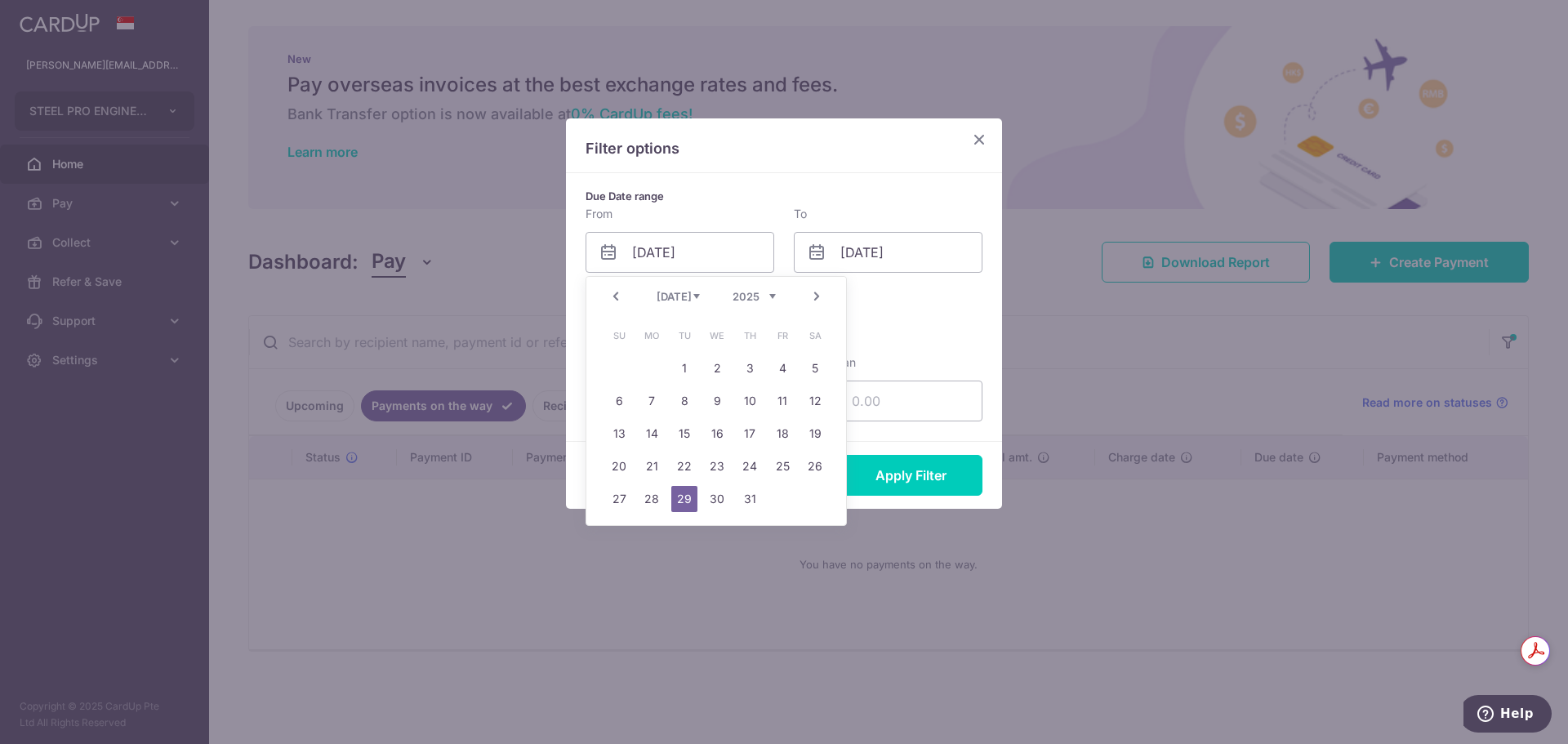
click at [820, 295] on link "Next" at bounding box center [817, 296] width 19 height 19
click at [619, 293] on link "Prev" at bounding box center [616, 296] width 19 height 19
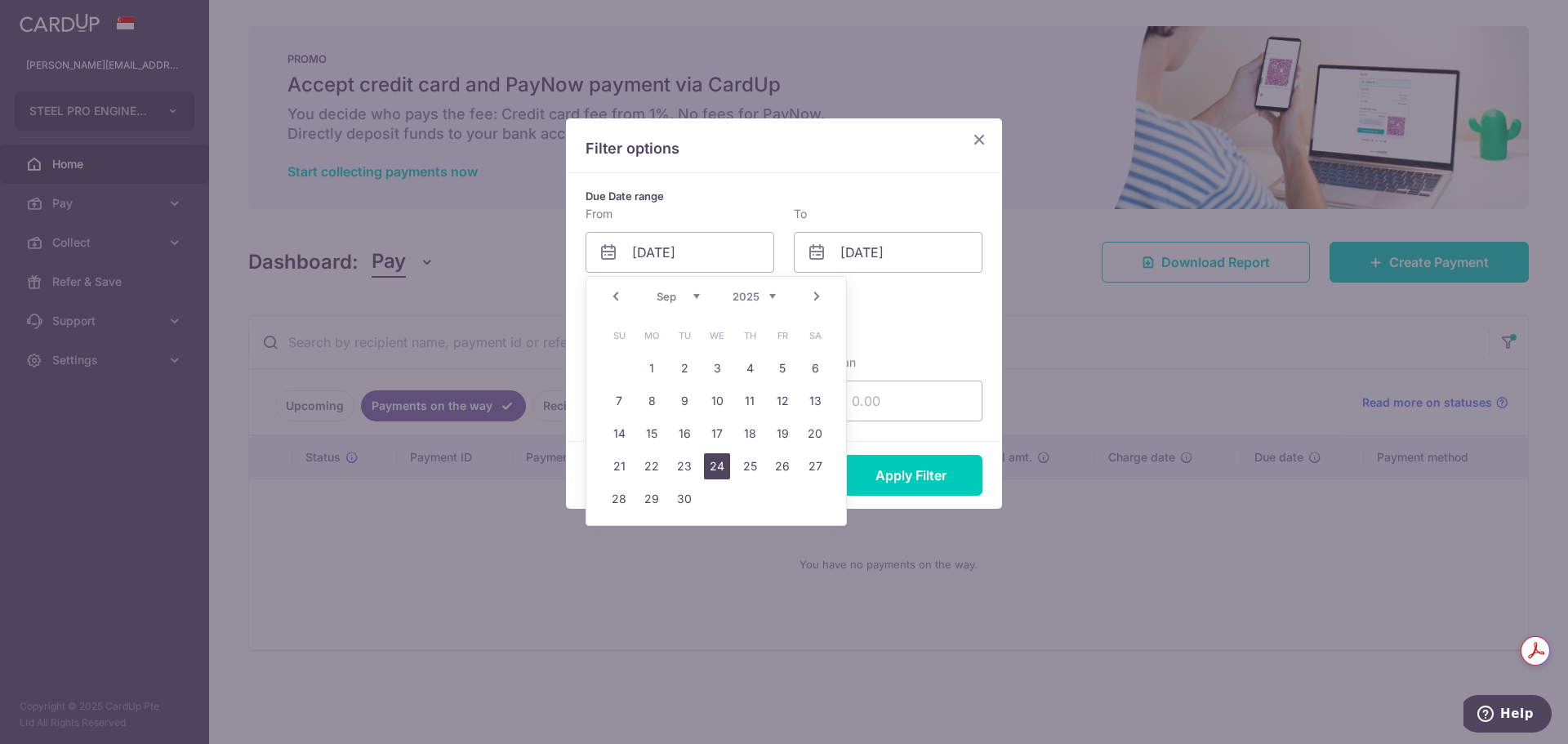
click at [727, 461] on link "24" at bounding box center [717, 467] width 26 height 26
type input "24/09/2025"
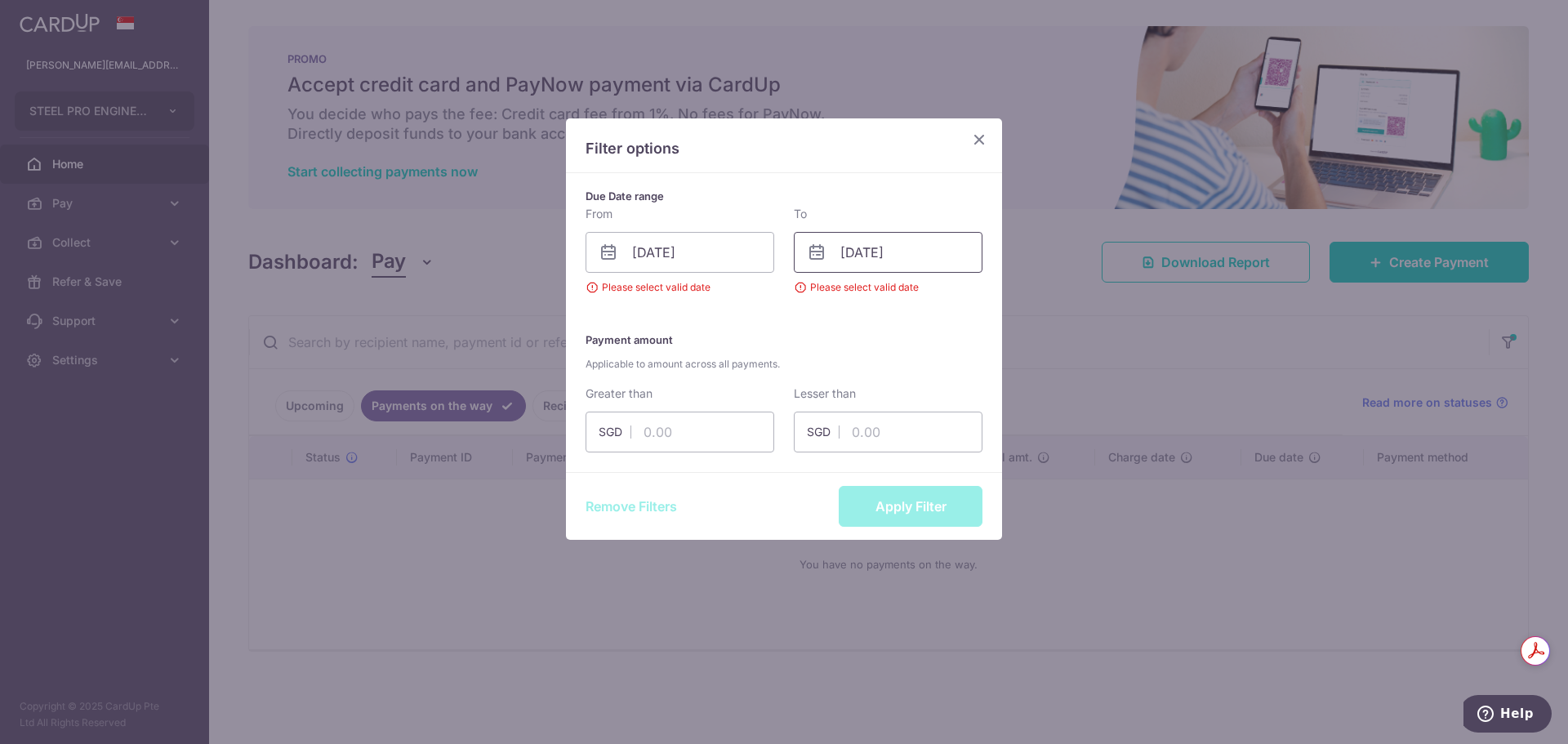
click at [863, 254] on input "02/09/2025" at bounding box center [888, 252] width 189 height 41
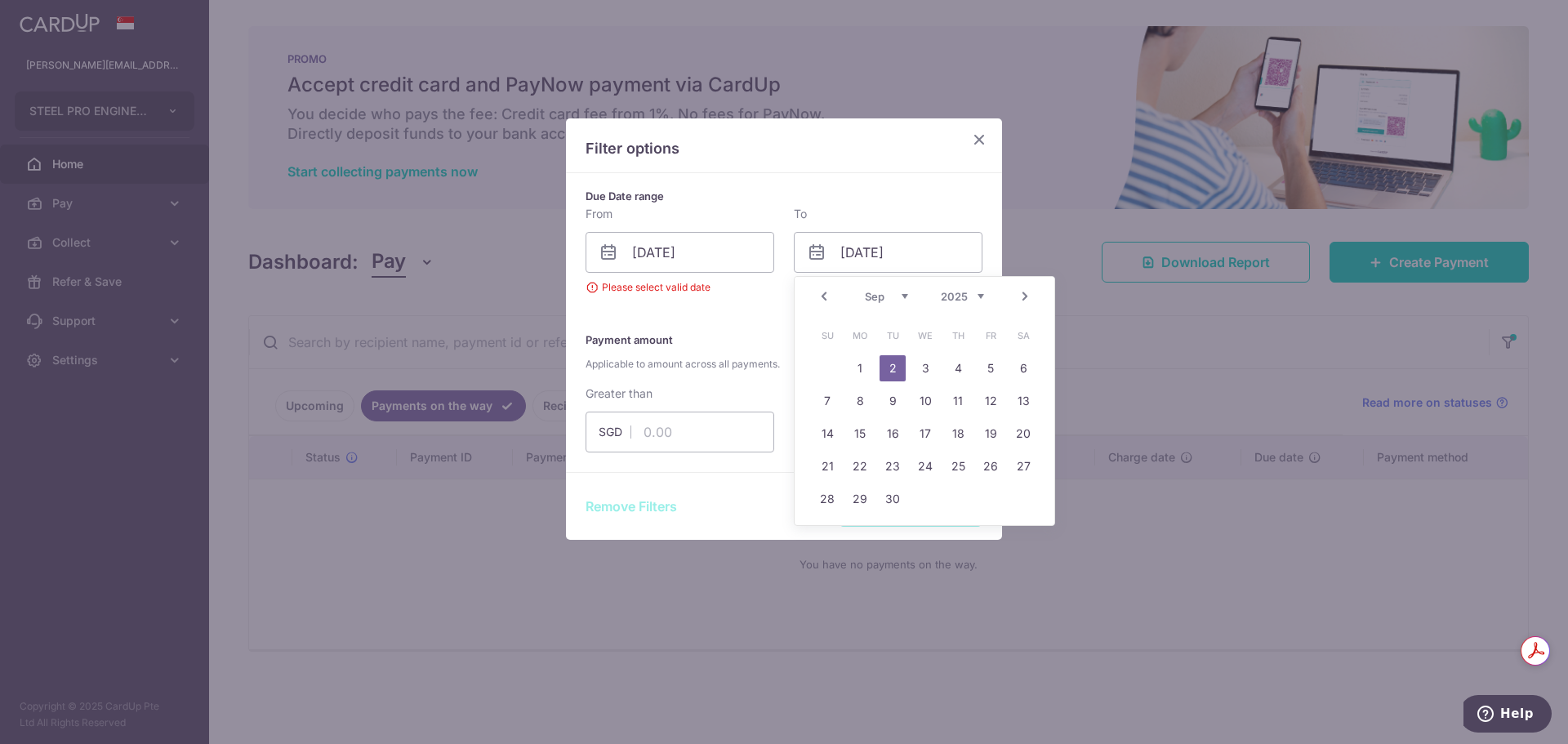
click at [1030, 298] on link "Next" at bounding box center [1024, 296] width 19 height 19
click at [870, 403] on link "6" at bounding box center [860, 401] width 26 height 26
type input "06/10/2025"
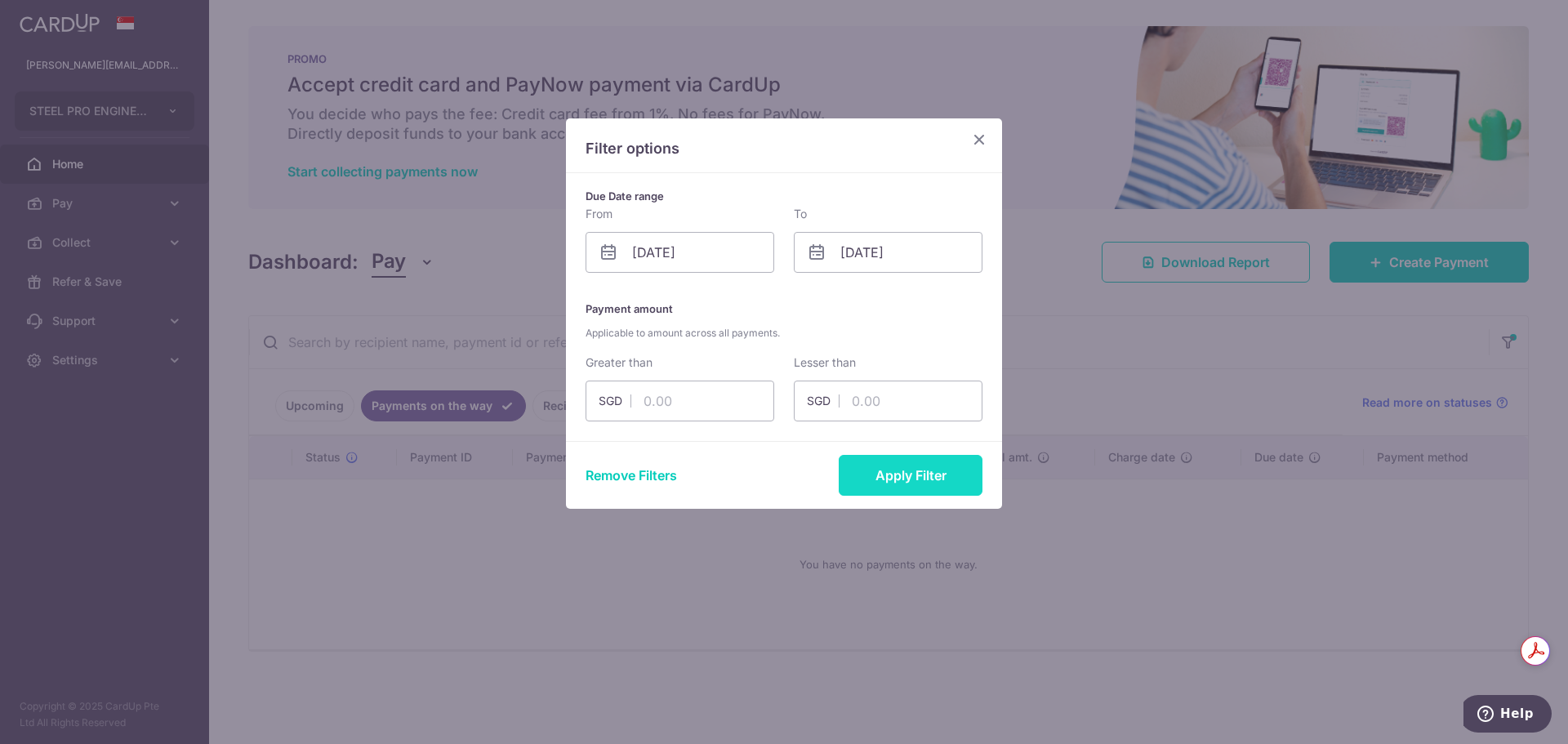
click at [866, 478] on button "Apply Filter" at bounding box center [910, 475] width 144 height 41
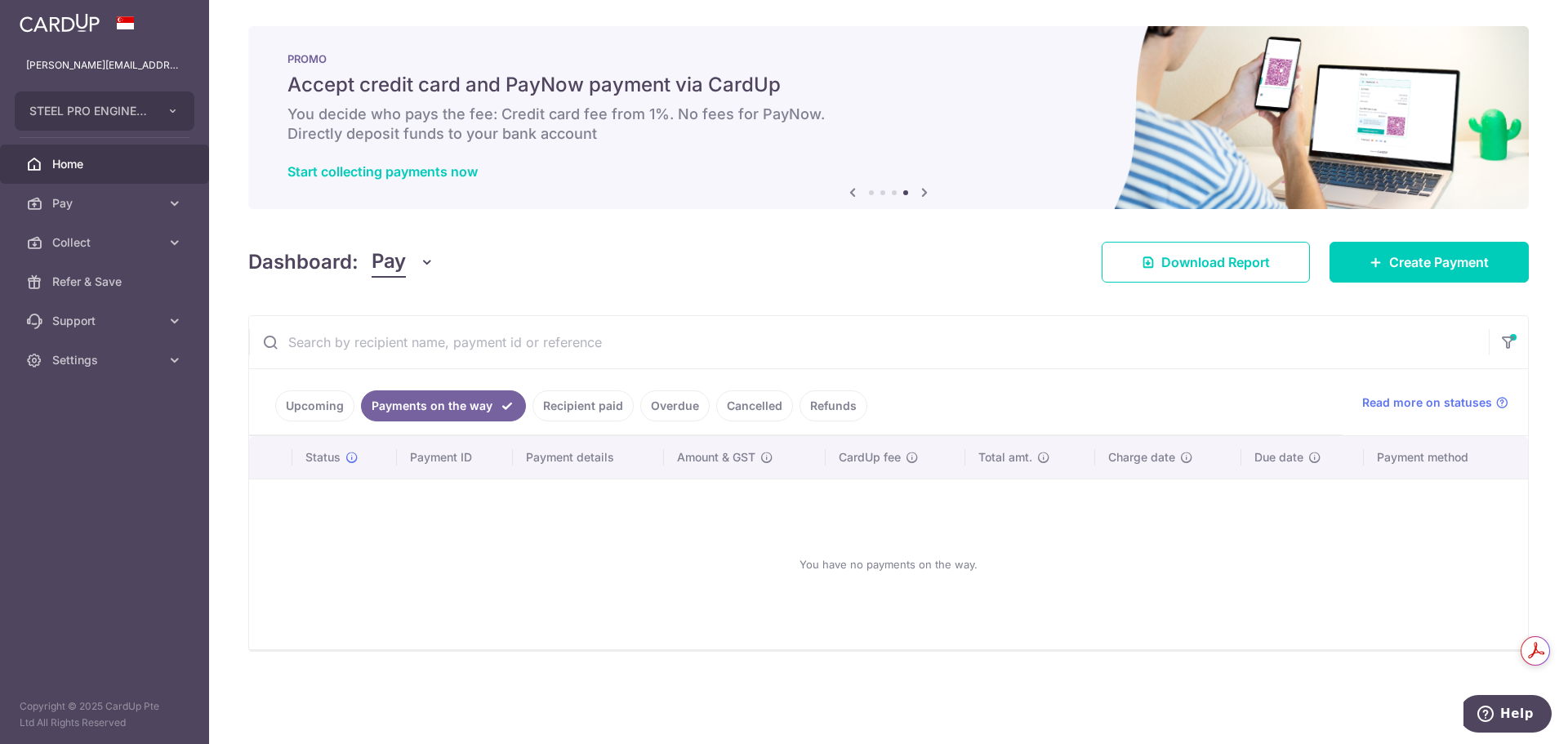
click at [310, 409] on link "Upcoming" at bounding box center [314, 405] width 79 height 31
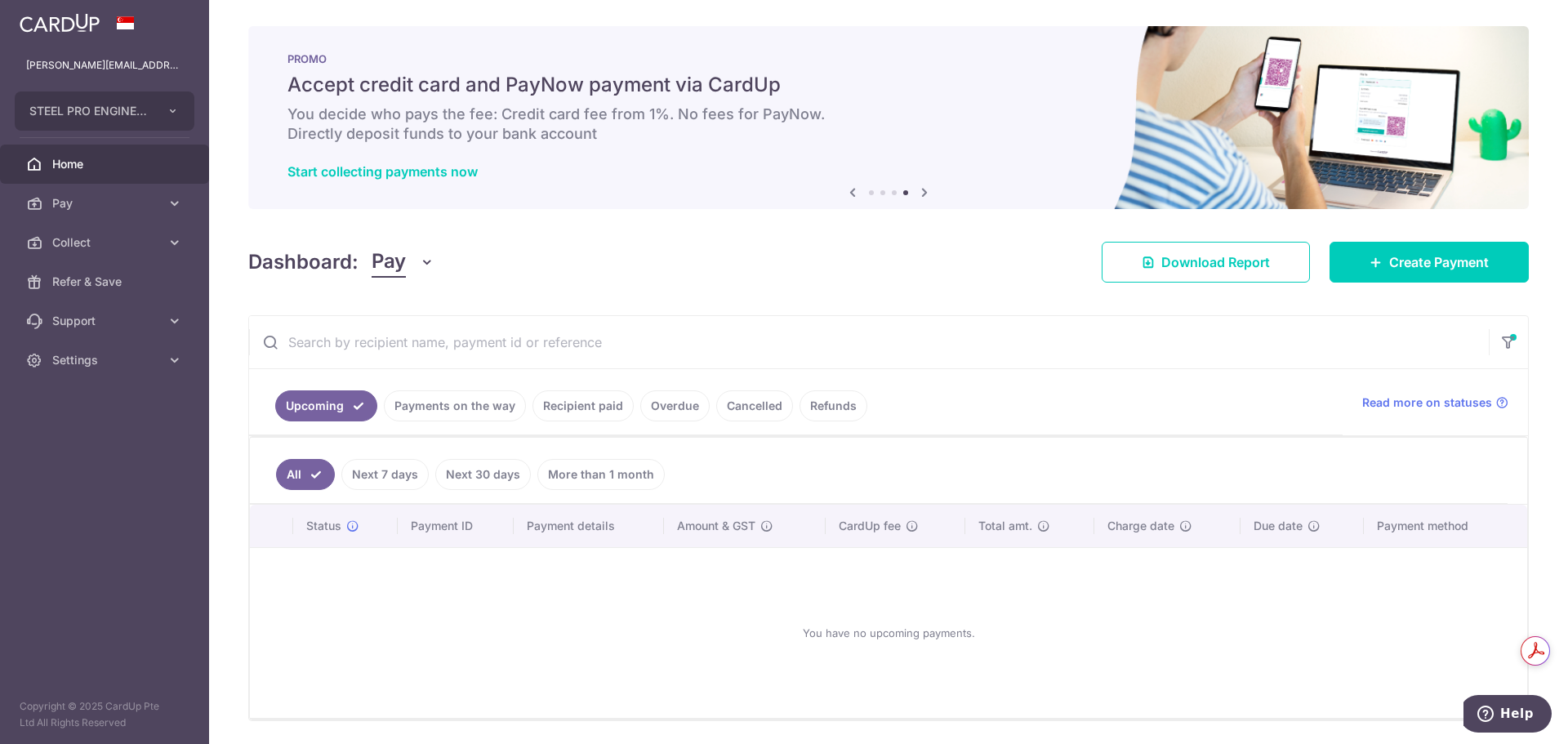
click at [429, 410] on link "Payments on the way" at bounding box center [455, 405] width 142 height 31
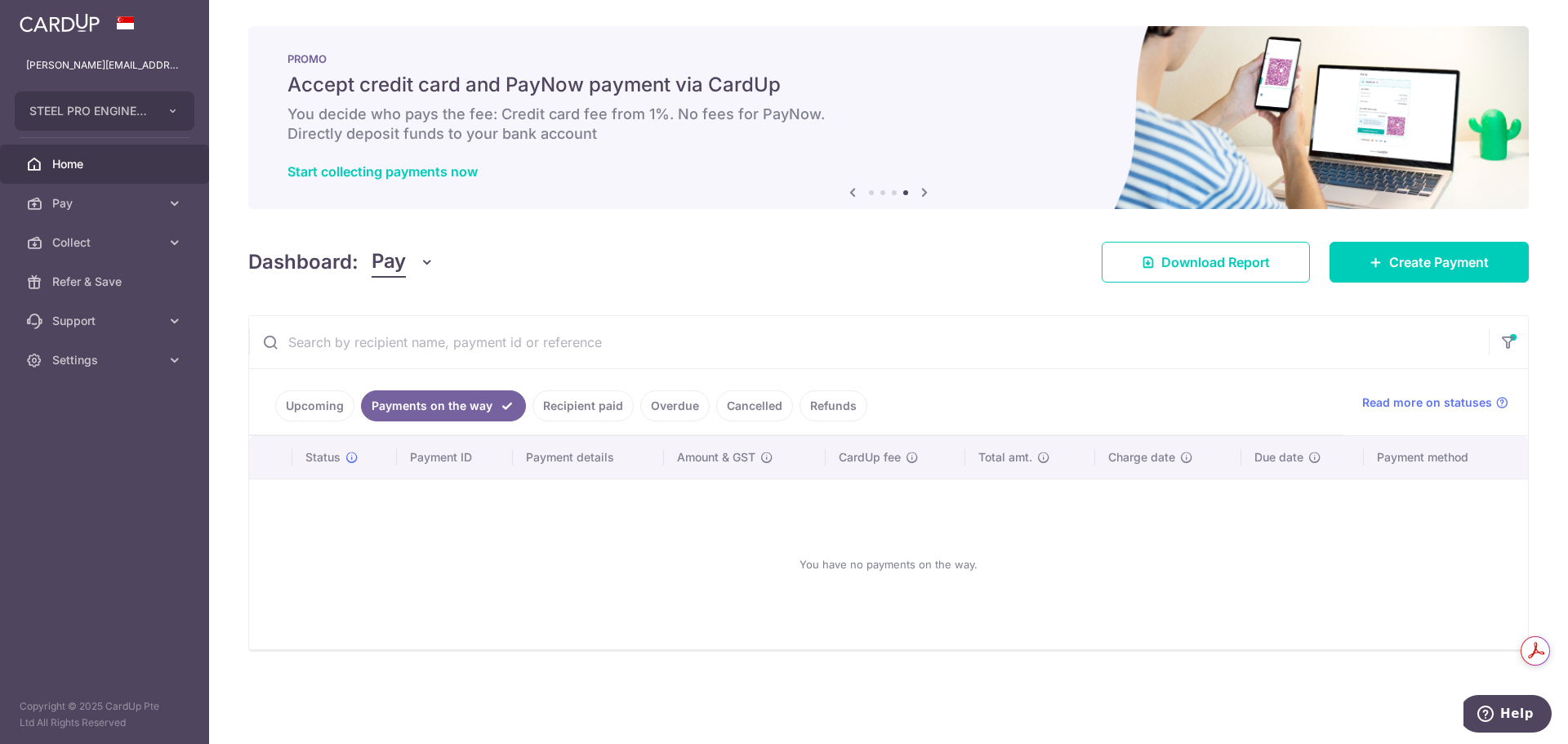
click at [584, 409] on link "Recipient paid" at bounding box center [583, 405] width 101 height 31
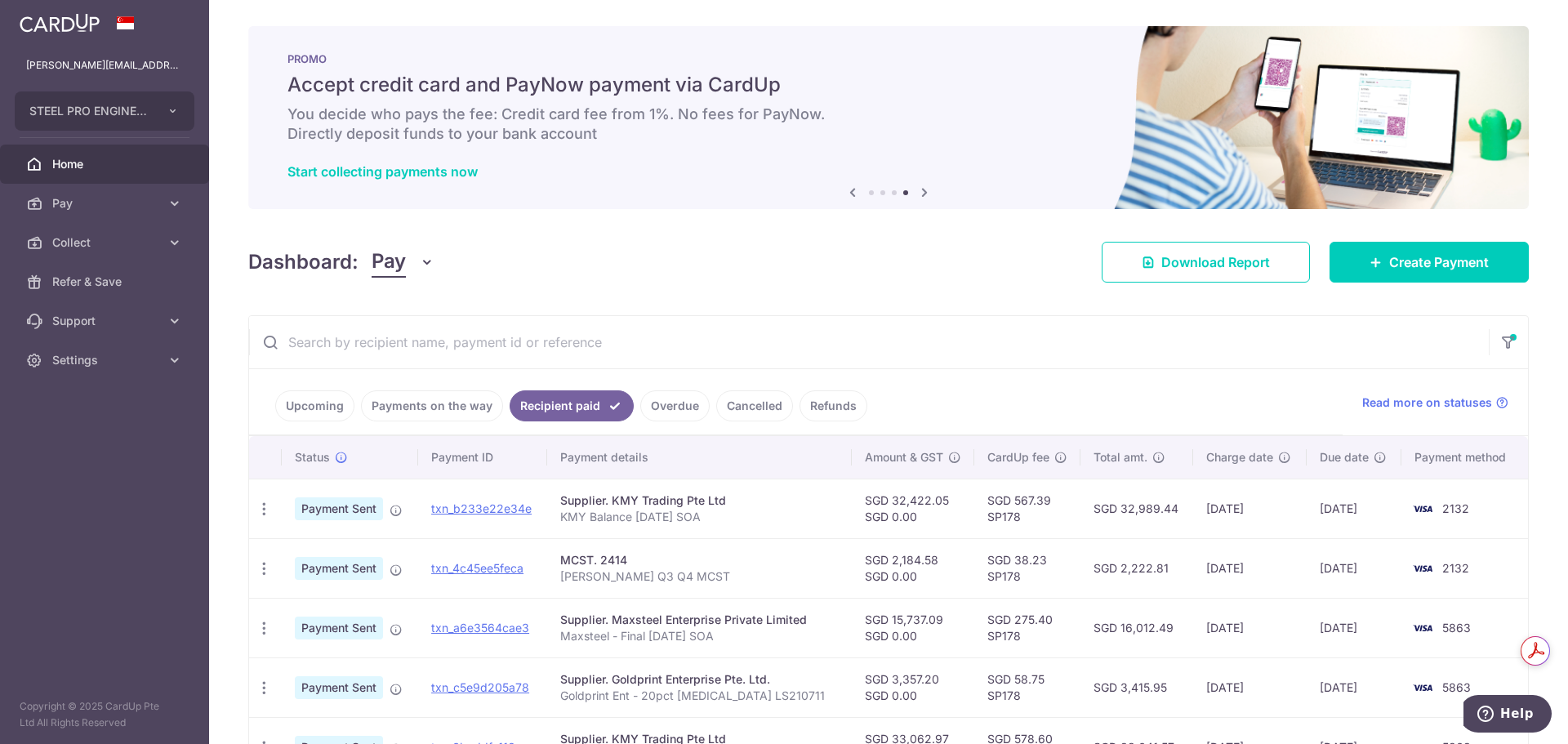
click at [95, 161] on span "Home" at bounding box center [106, 164] width 107 height 17
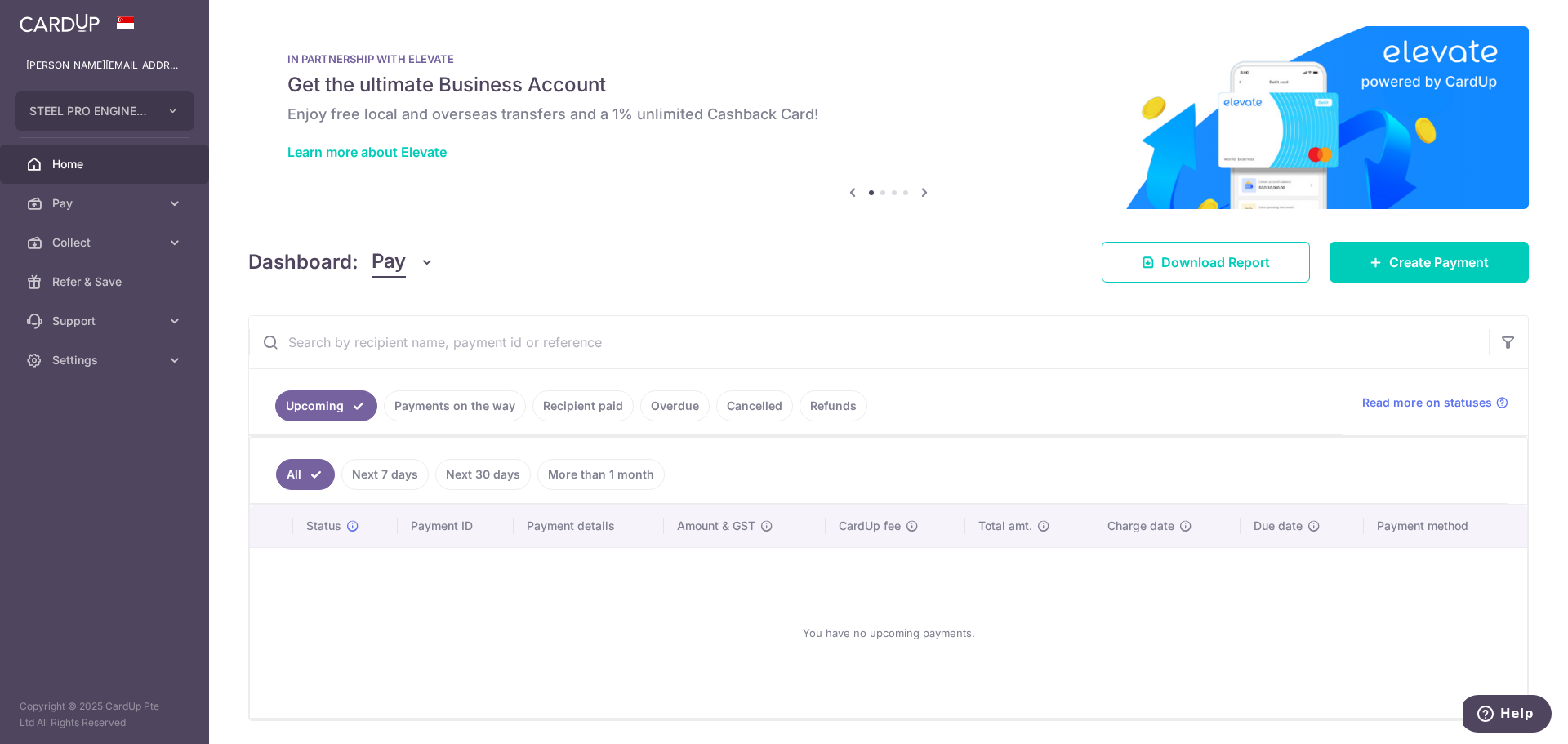
click at [483, 406] on link "Payments on the way" at bounding box center [455, 405] width 142 height 31
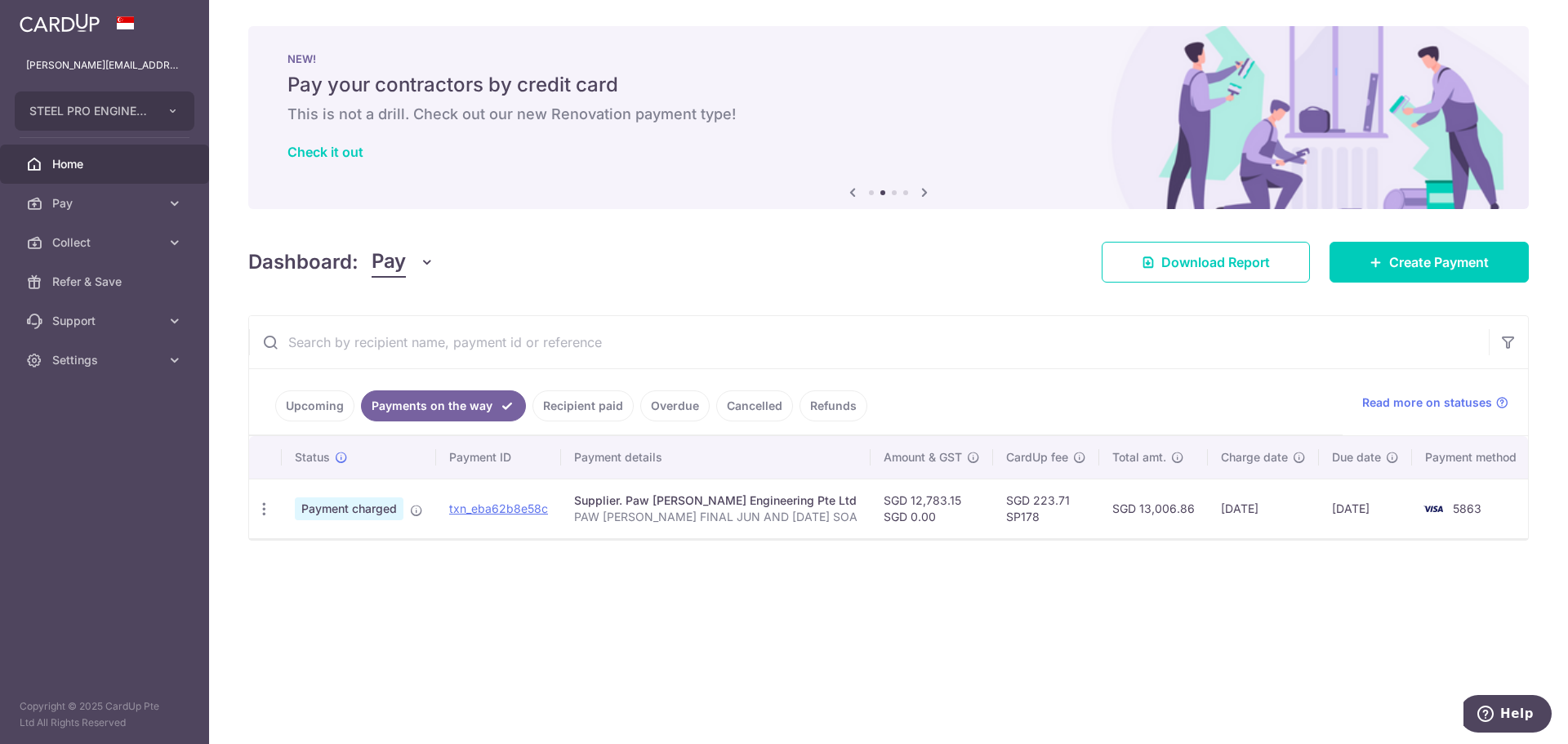
click at [307, 408] on link "Upcoming" at bounding box center [314, 405] width 79 height 31
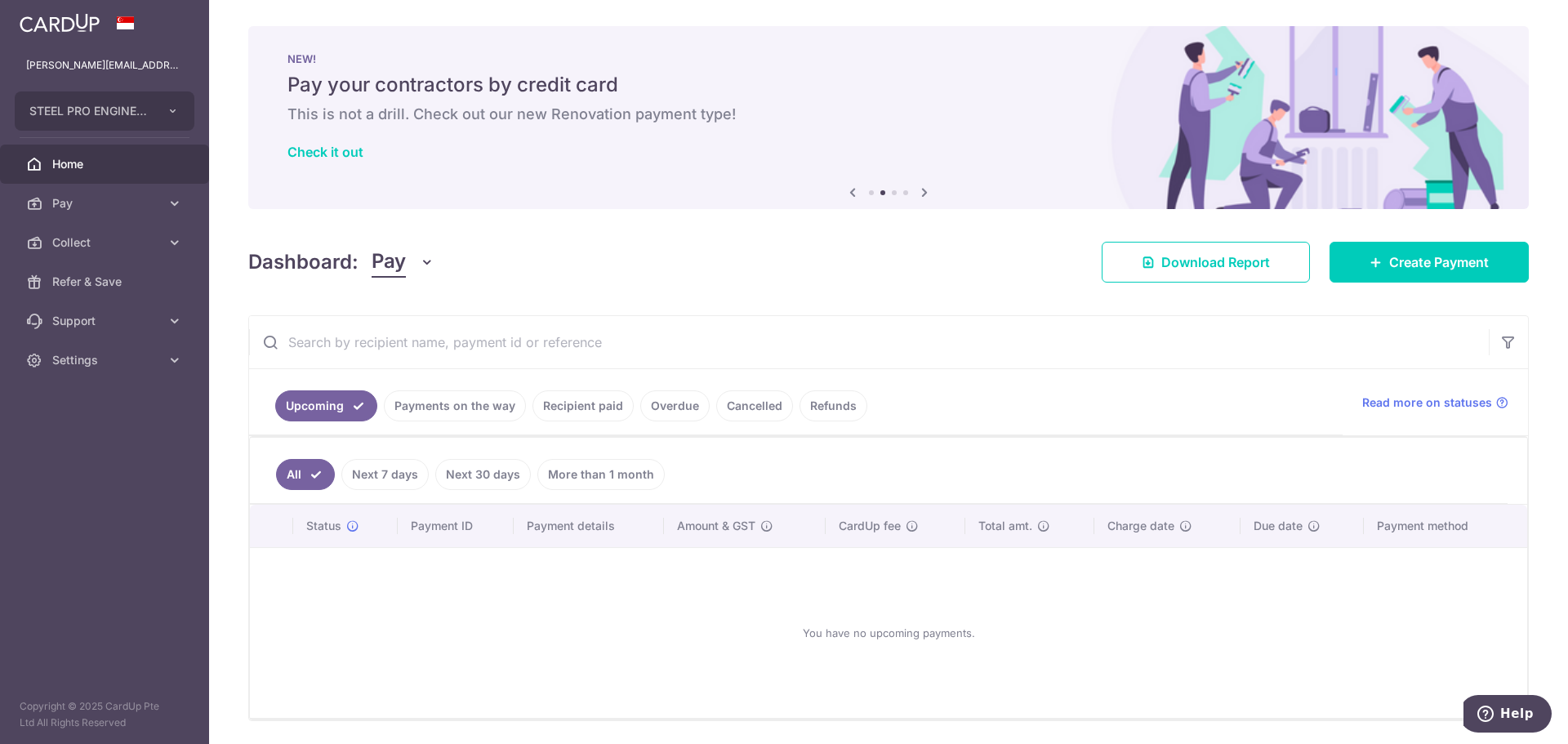
click at [107, 151] on link "Home" at bounding box center [104, 164] width 209 height 40
click at [100, 244] on span "Collect" at bounding box center [106, 242] width 107 height 17
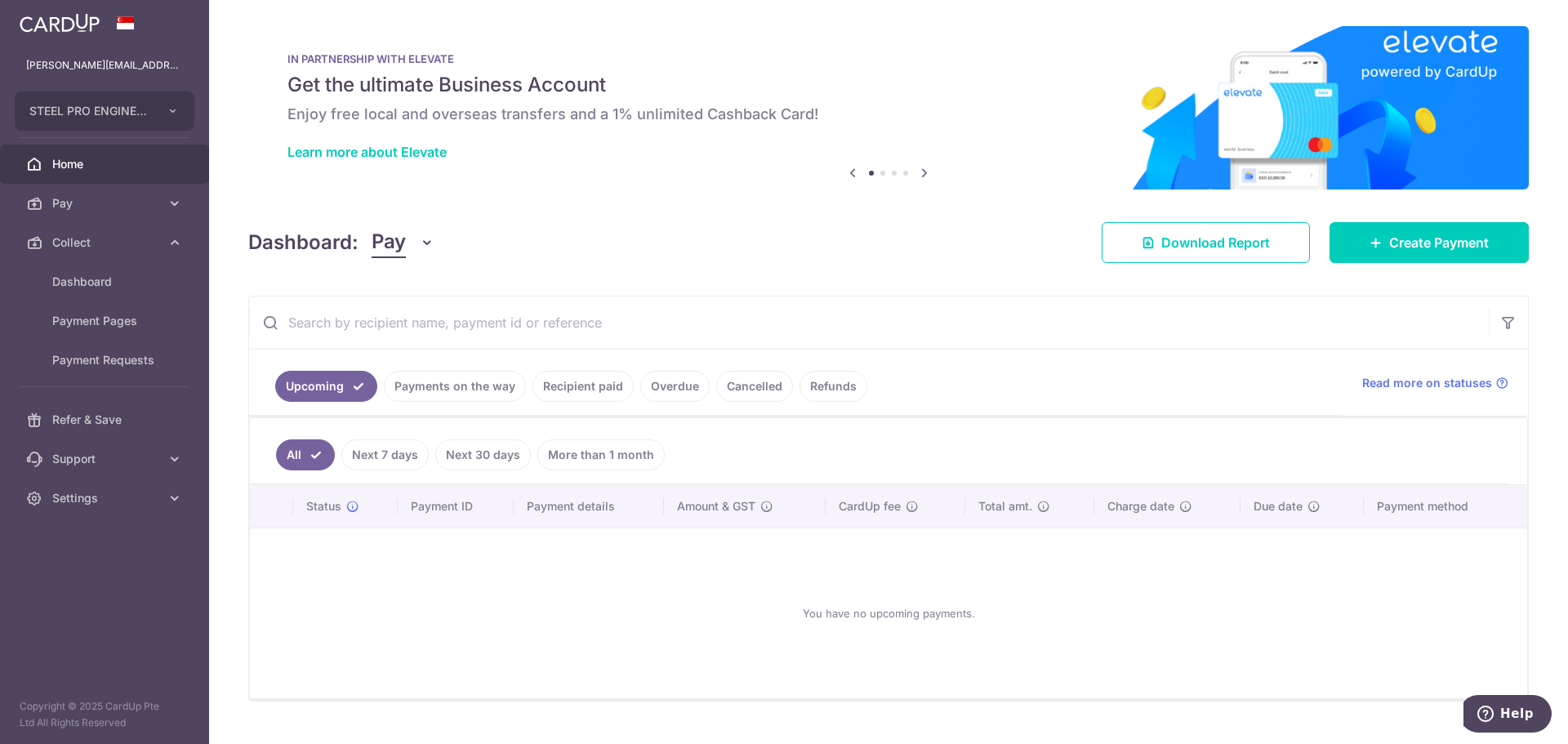
click at [109, 203] on span "Pay" at bounding box center [106, 203] width 107 height 17
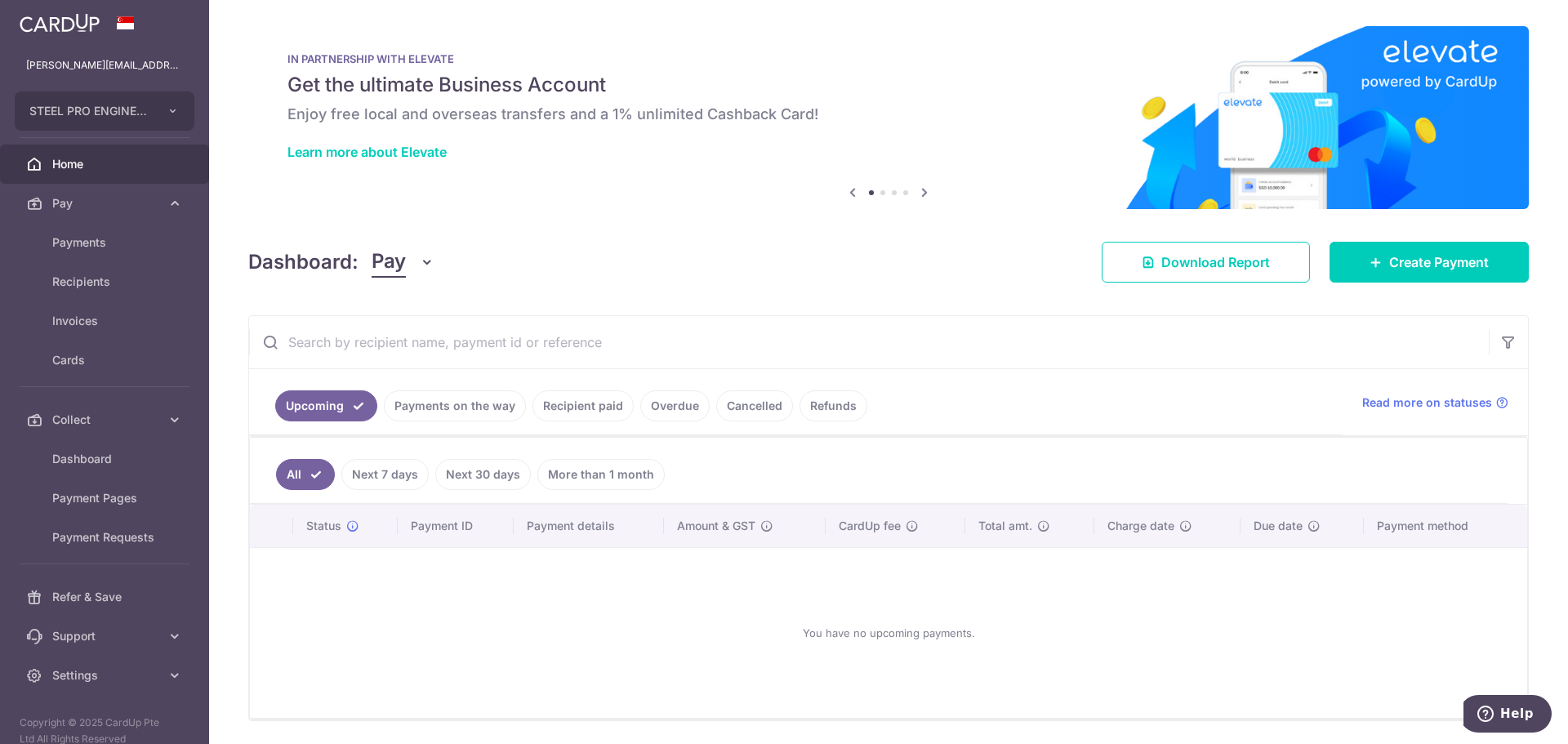
click at [122, 153] on link "Home" at bounding box center [104, 164] width 209 height 40
click at [450, 400] on link "Payments on the way" at bounding box center [455, 405] width 142 height 31
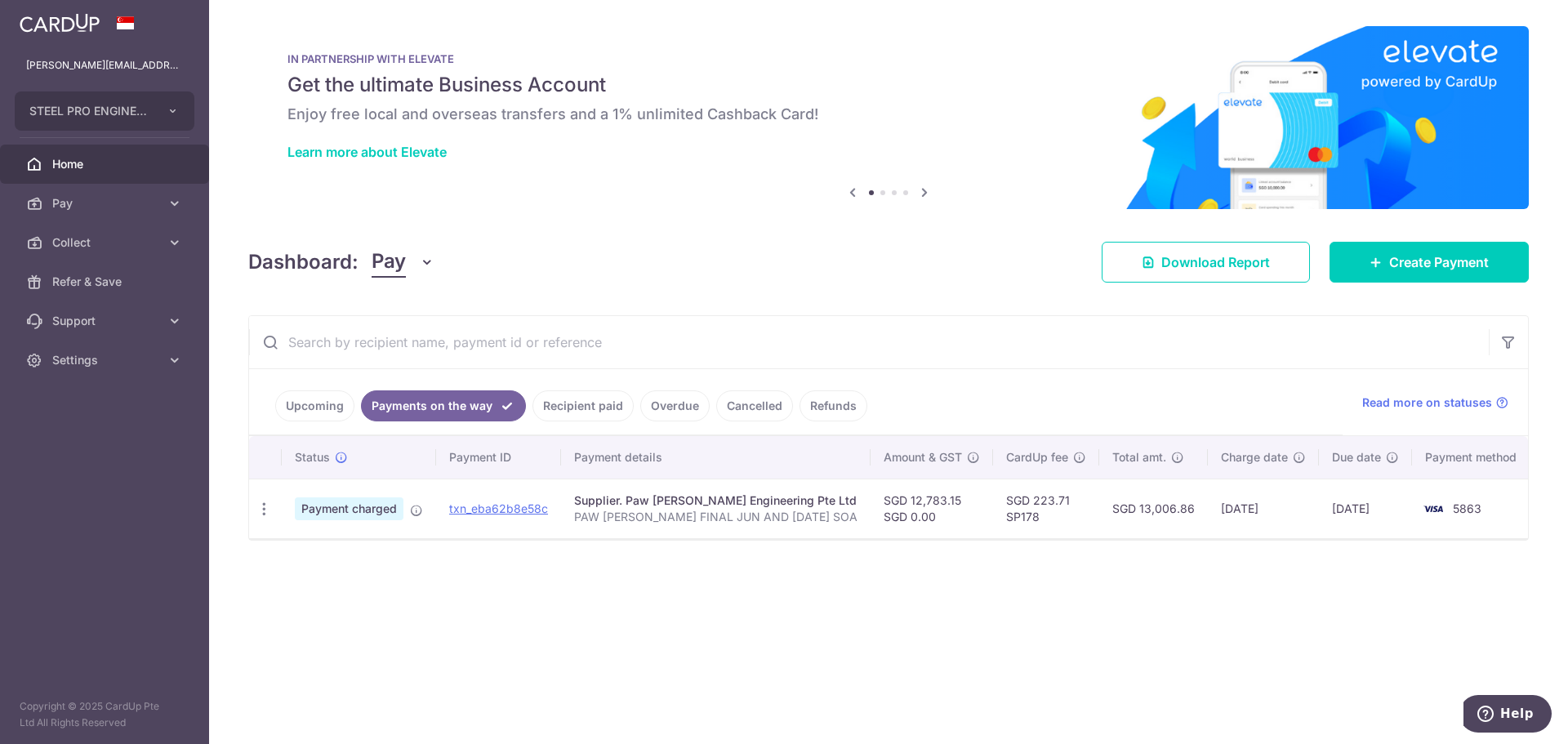
click at [569, 398] on link "Recipient paid" at bounding box center [583, 405] width 101 height 31
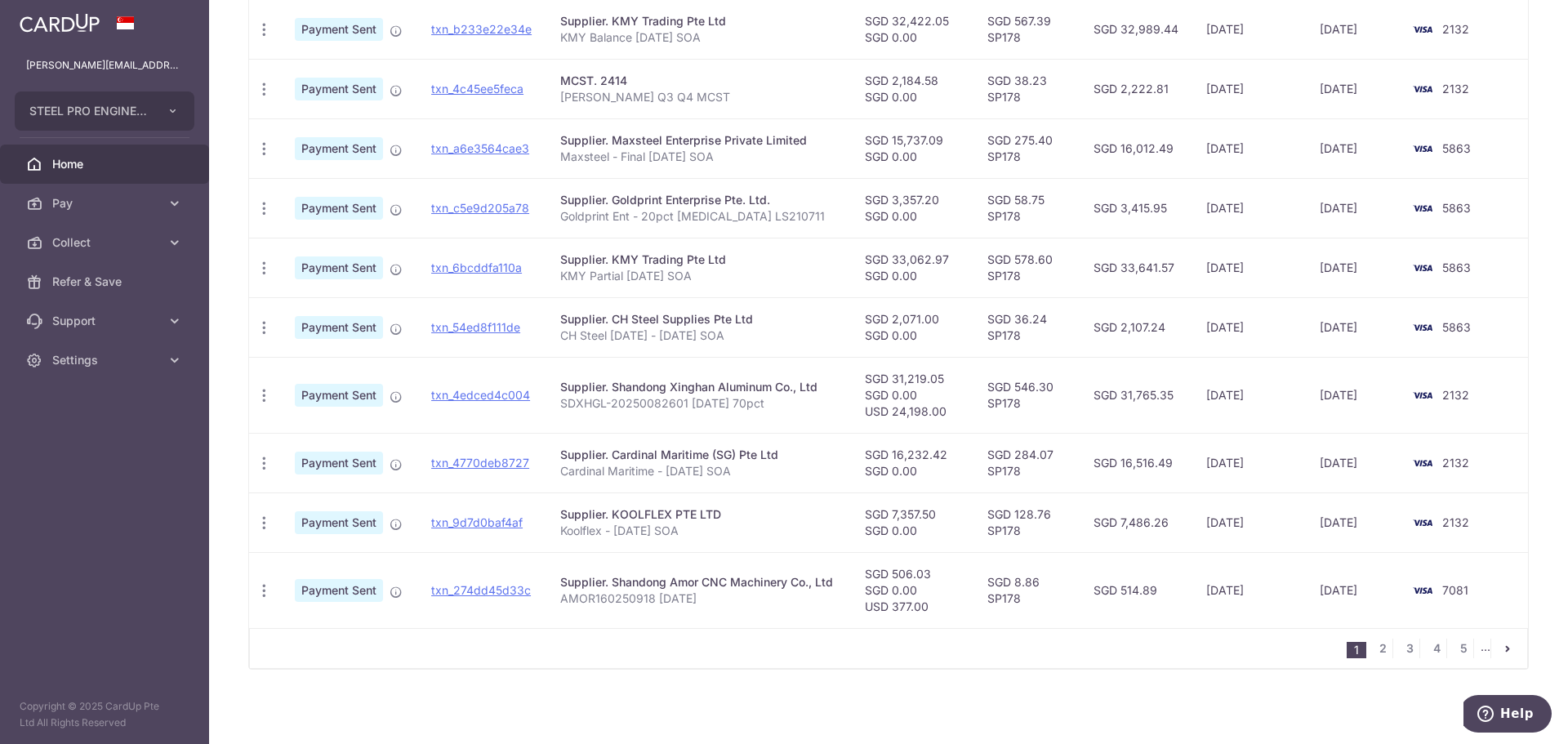
scroll to position [482, 0]
click at [1373, 645] on link "2" at bounding box center [1383, 645] width 19 height 19
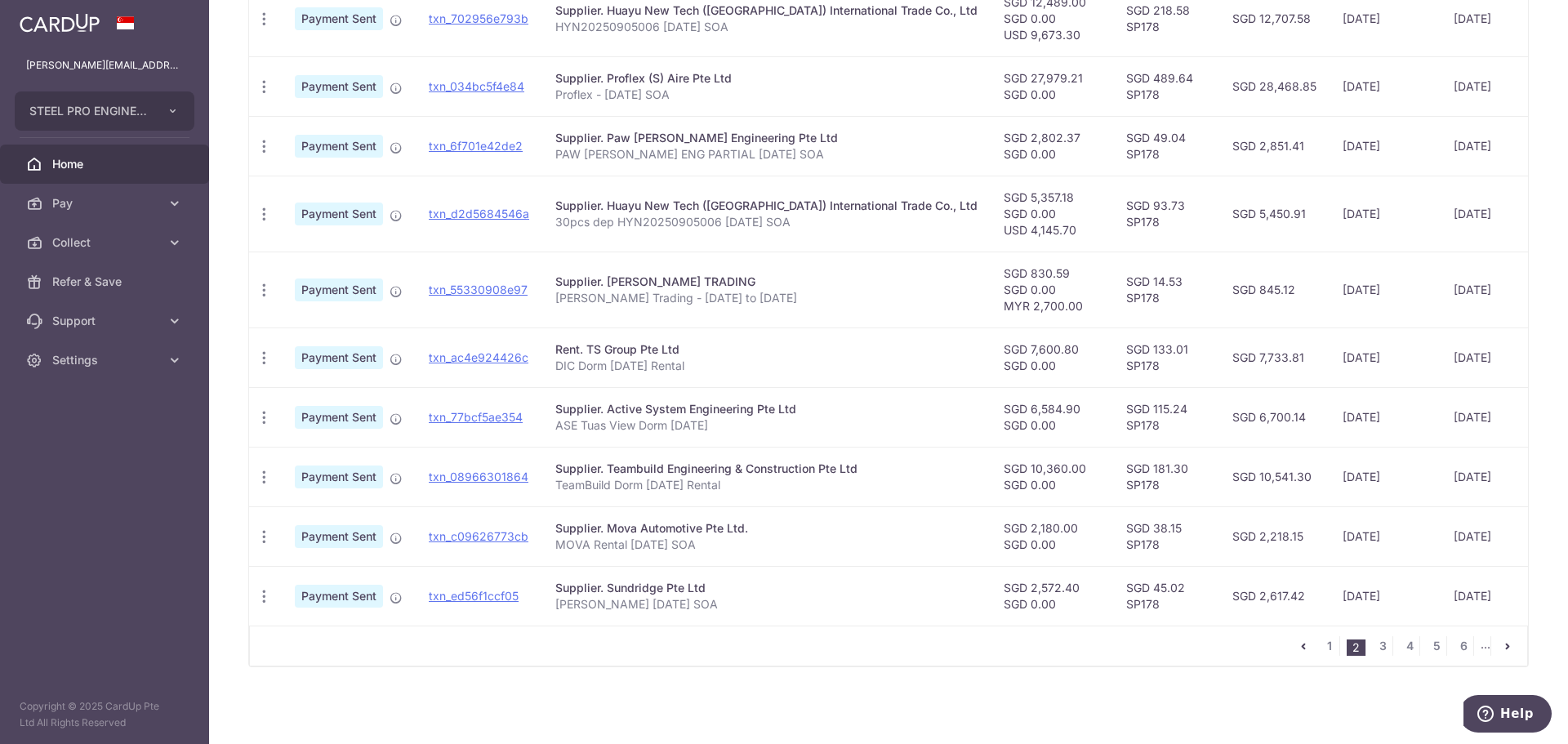
scroll to position [0, 0]
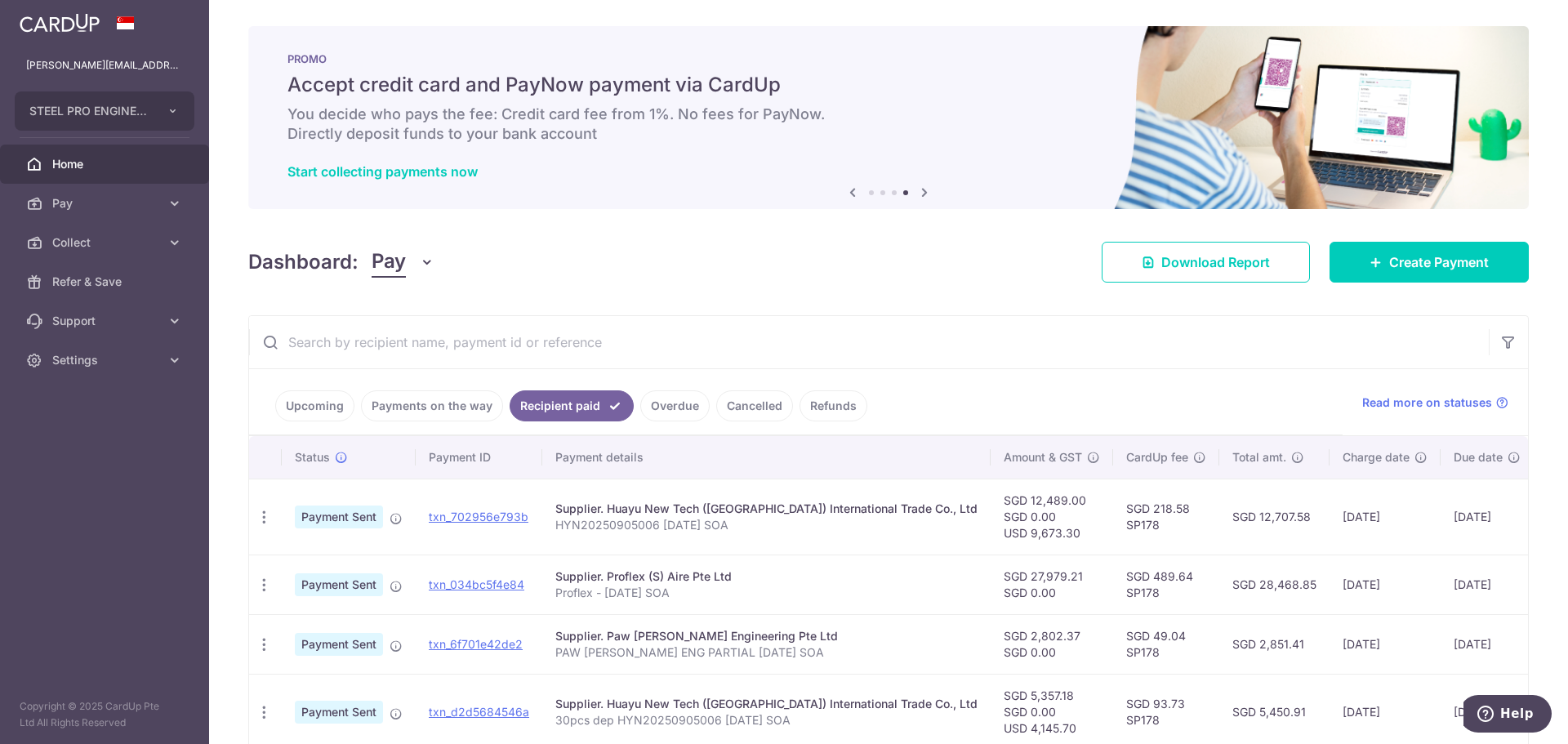
click at [854, 196] on icon at bounding box center [853, 192] width 19 height 20
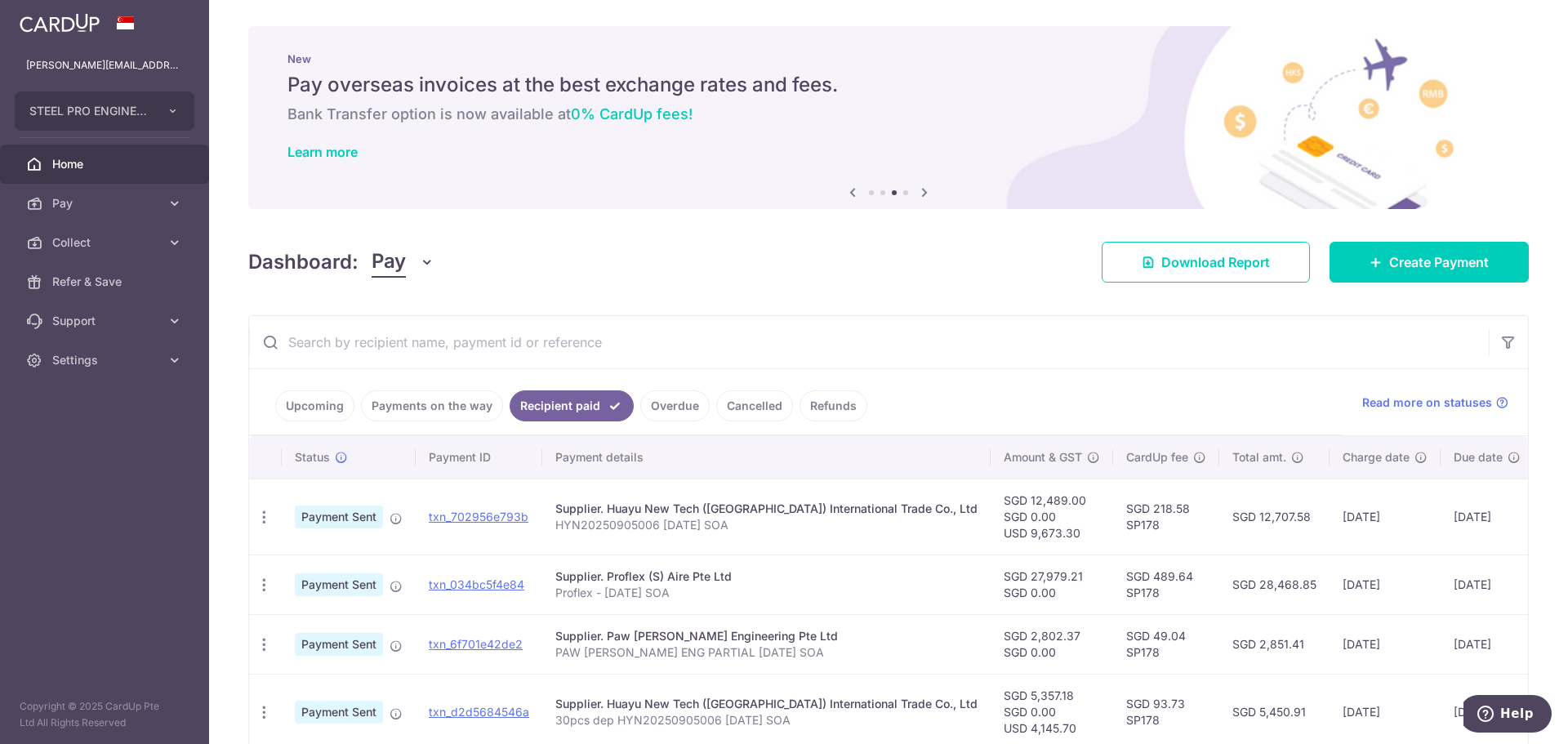
click at [854, 196] on icon at bounding box center [853, 192] width 19 height 20
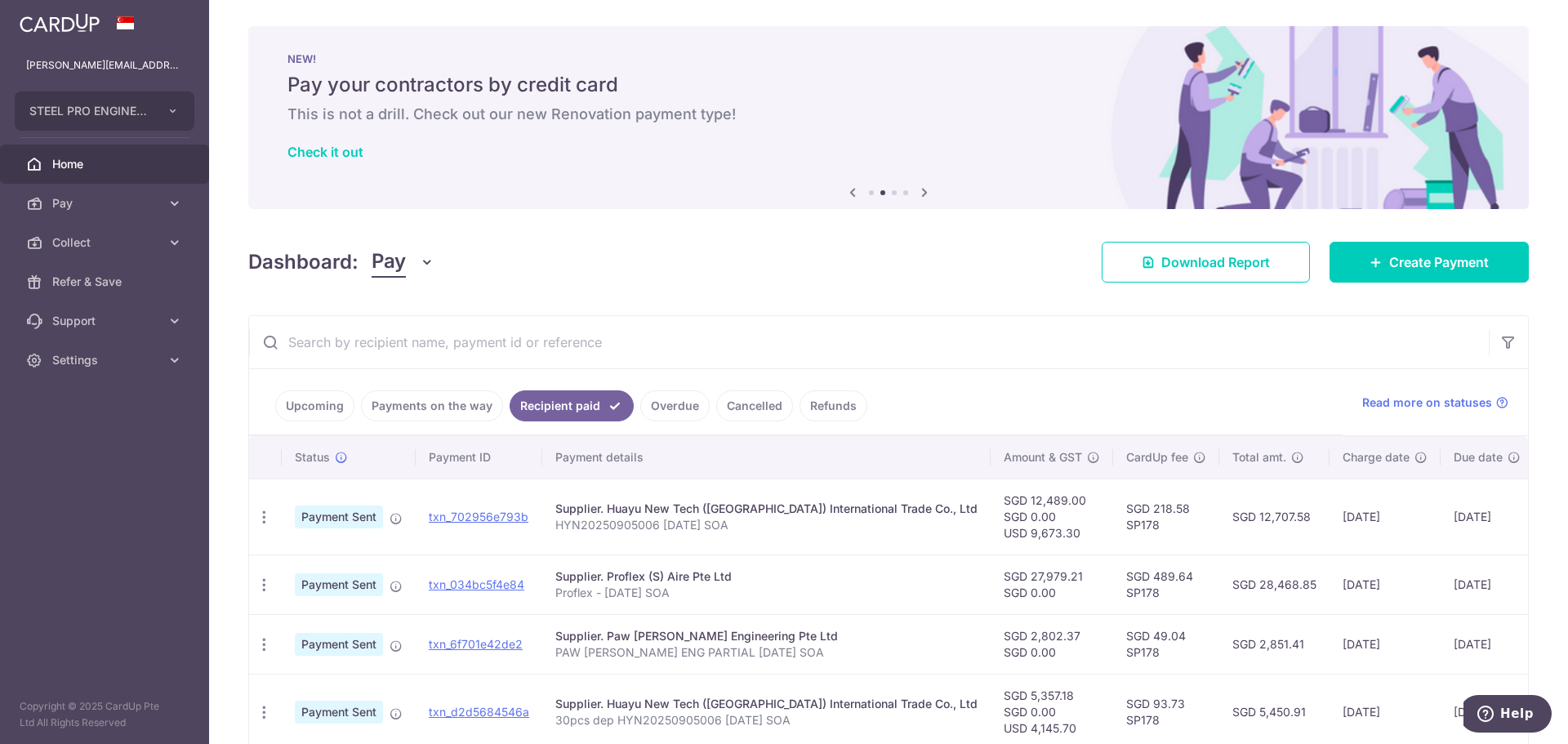
click at [854, 196] on icon at bounding box center [853, 192] width 19 height 20
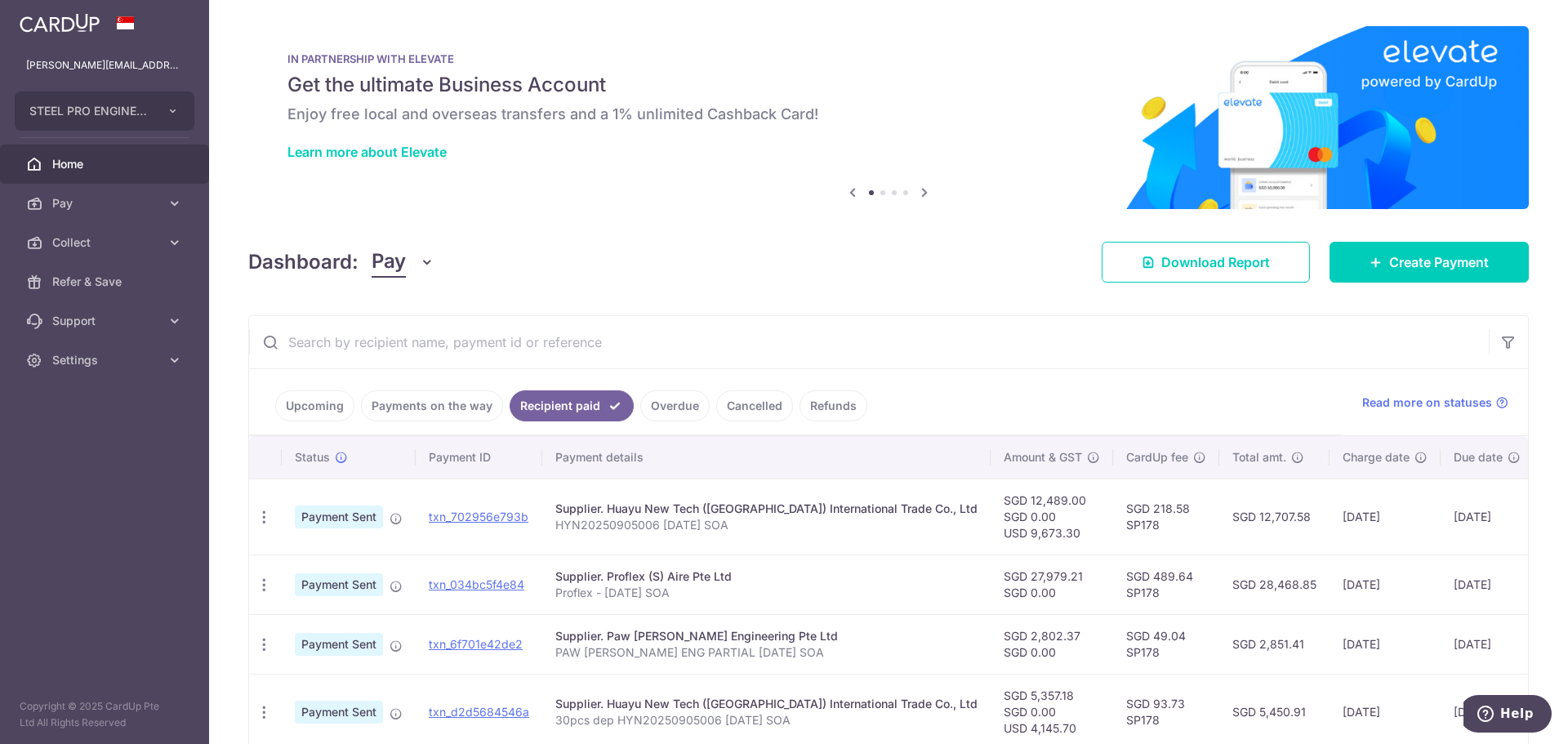
click at [300, 399] on link "Upcoming" at bounding box center [314, 405] width 79 height 31
